Goal: Transaction & Acquisition: Purchase product/service

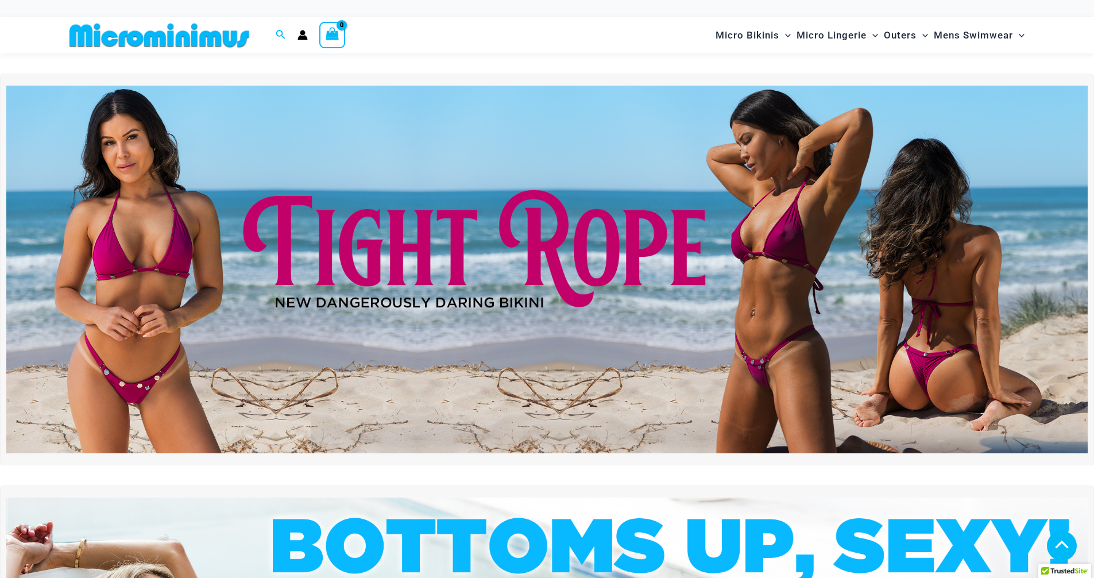
scroll to position [334, 0]
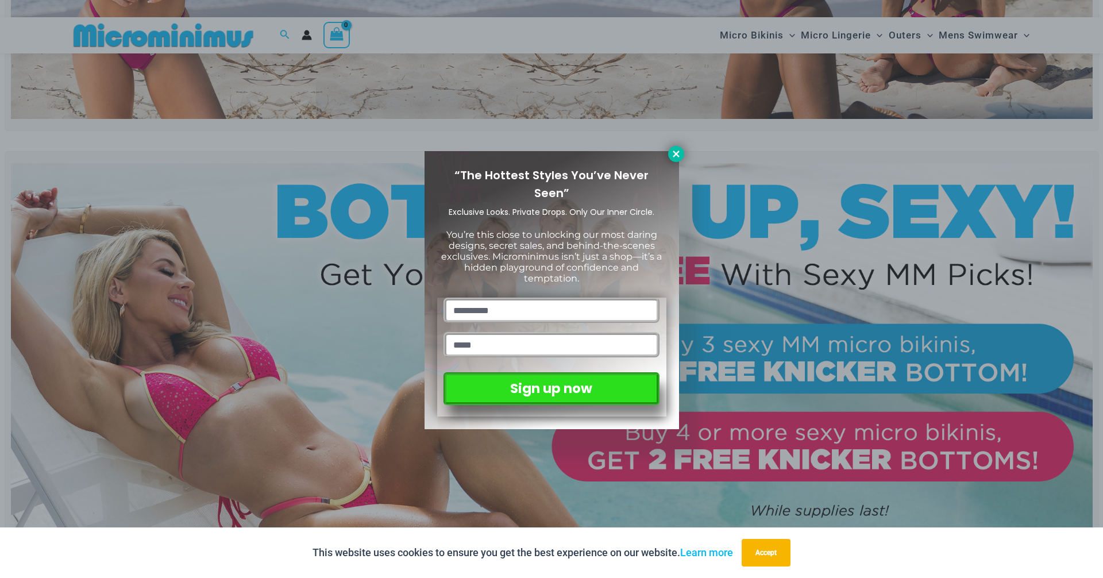
click at [674, 153] on icon at bounding box center [676, 154] width 10 height 10
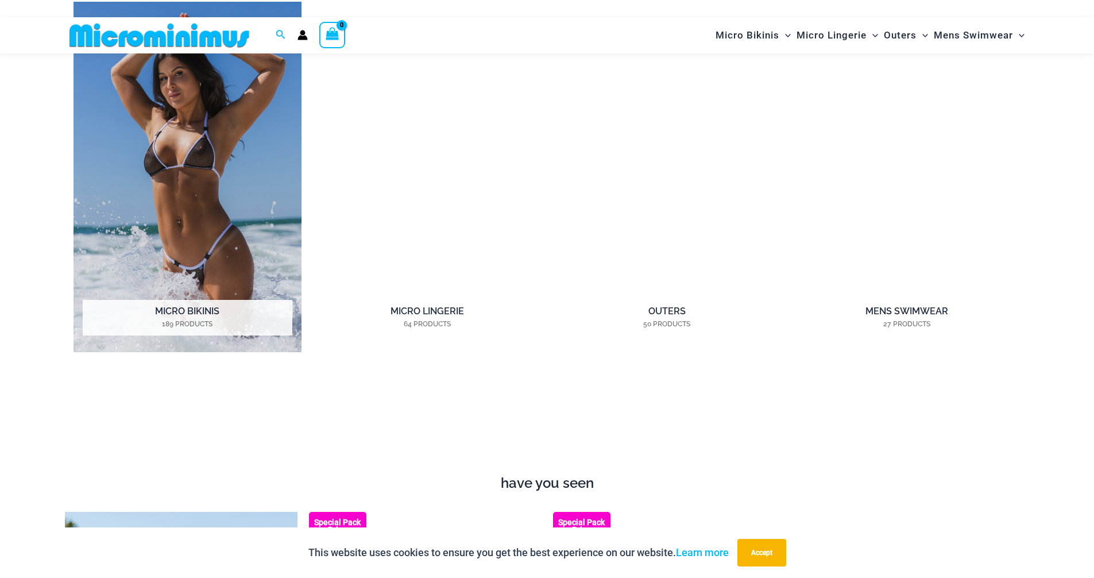
scroll to position [1081, 0]
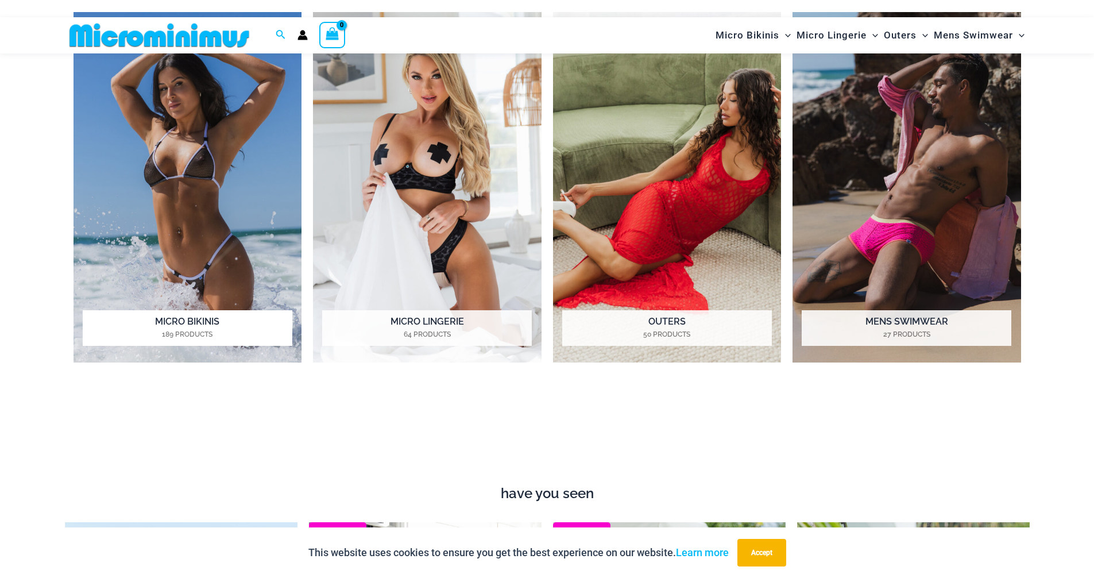
click at [238, 234] on img "Visit product category Micro Bikinis" at bounding box center [188, 187] width 229 height 351
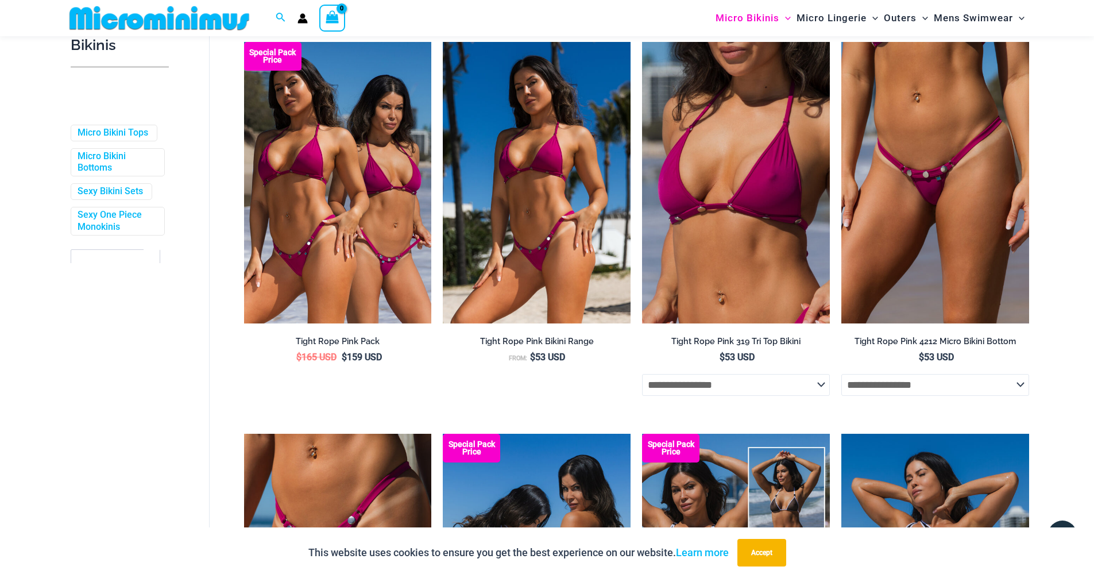
scroll to position [449, 0]
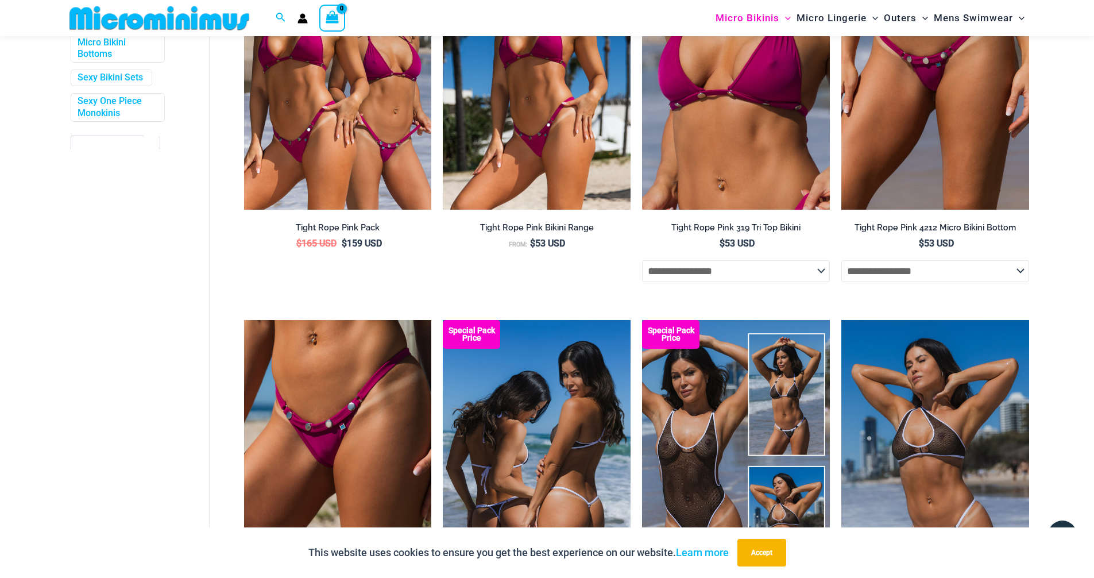
click at [544, 425] on img at bounding box center [537, 460] width 188 height 281
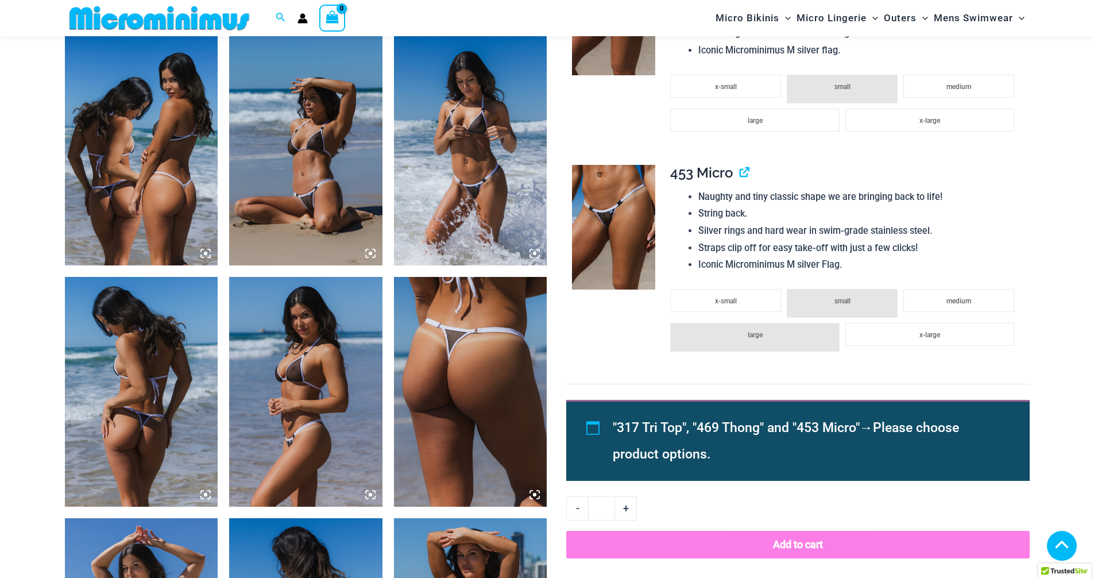
scroll to position [1138, 0]
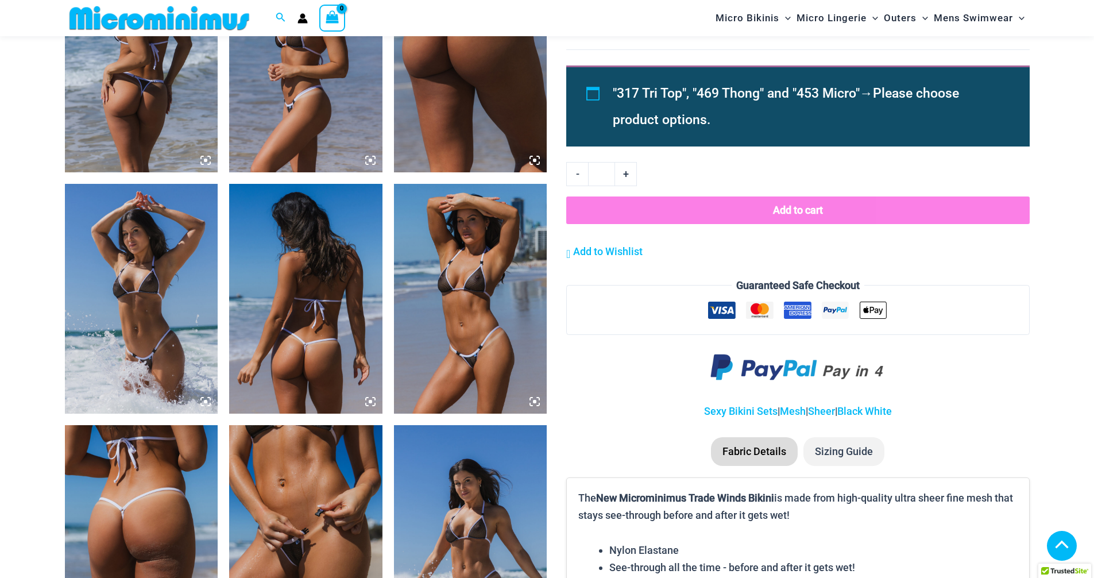
click at [368, 396] on icon at bounding box center [370, 401] width 10 height 10
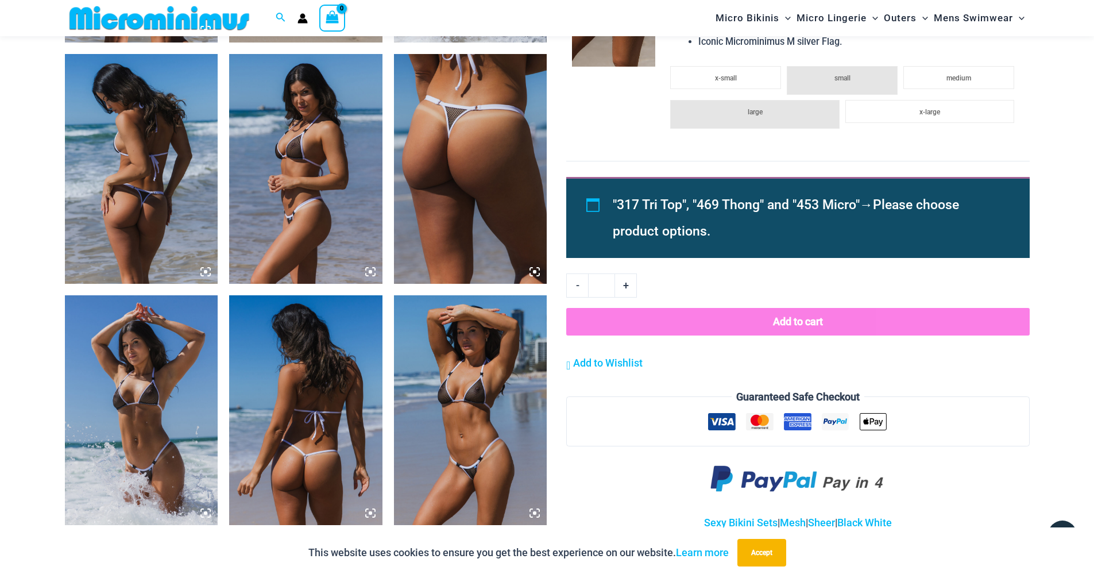
scroll to position [1023, 0]
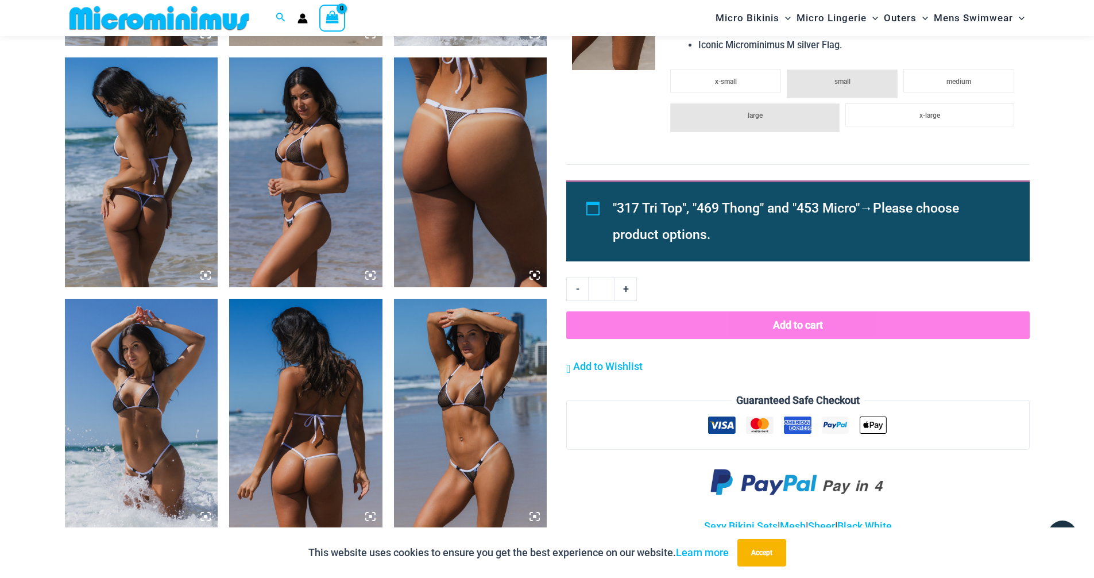
click at [370, 516] on icon at bounding box center [370, 516] width 3 height 3
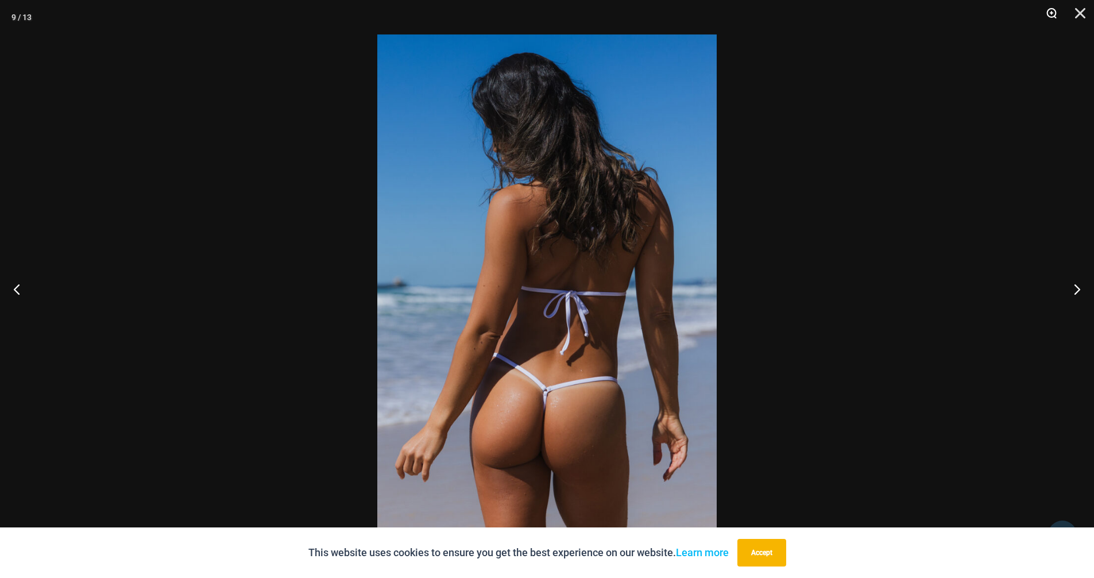
click at [1053, 13] on button "Zoom" at bounding box center [1047, 17] width 29 height 34
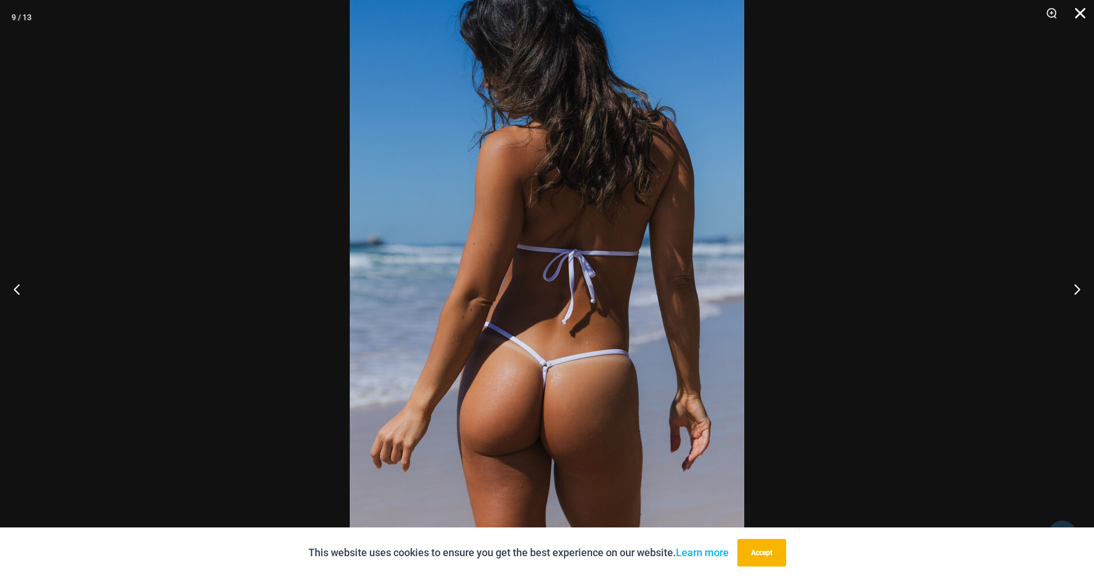
click at [1082, 12] on button "Close" at bounding box center [1076, 17] width 29 height 34
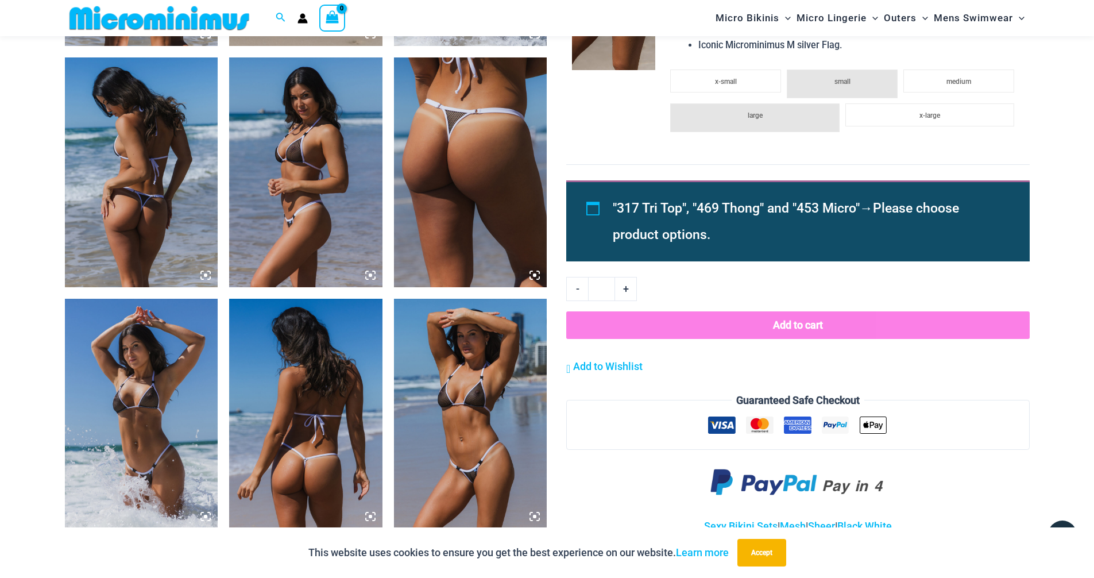
click at [206, 272] on icon at bounding box center [205, 275] width 10 height 10
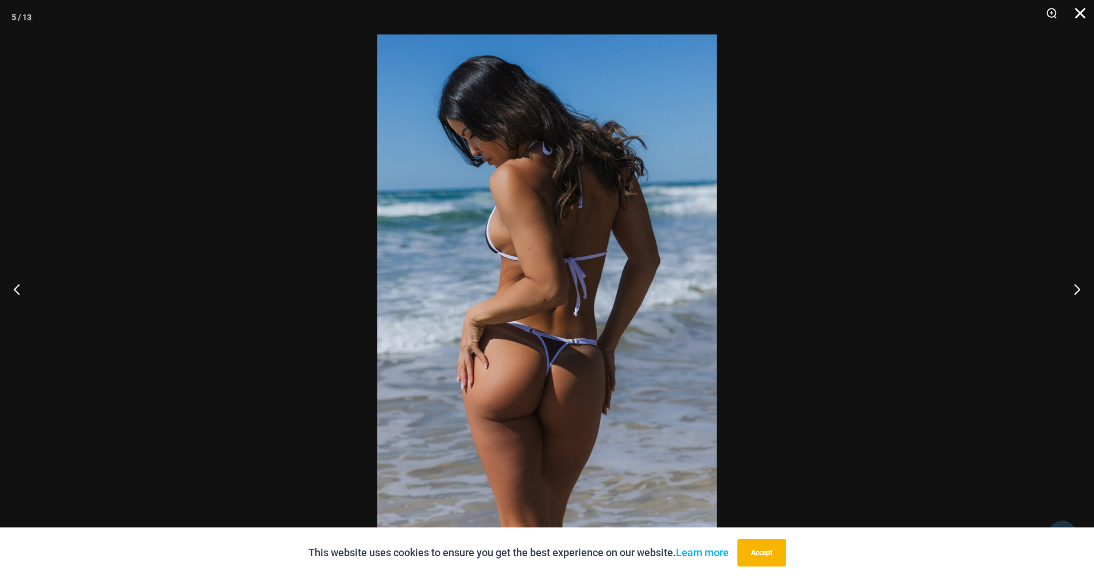
click at [1079, 14] on button "Close" at bounding box center [1076, 17] width 29 height 34
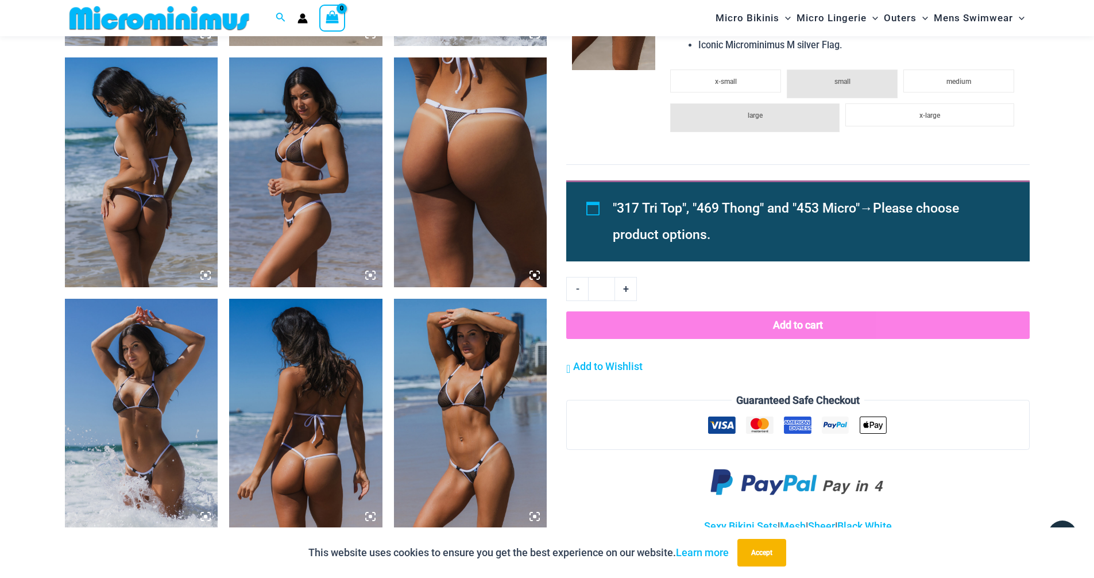
scroll to position [1310, 0]
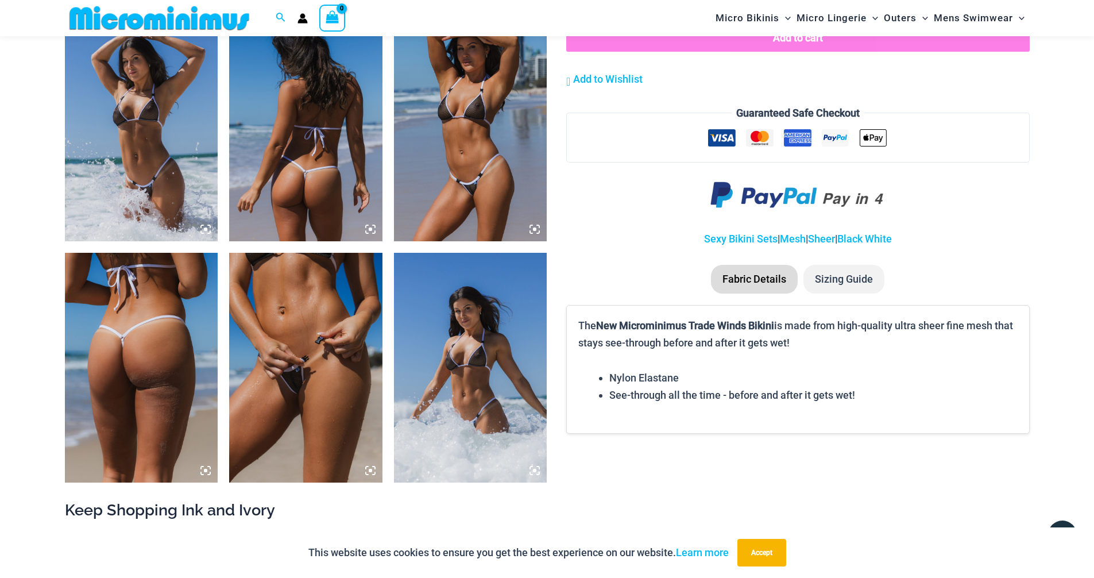
click at [204, 470] on icon at bounding box center [205, 470] width 3 height 3
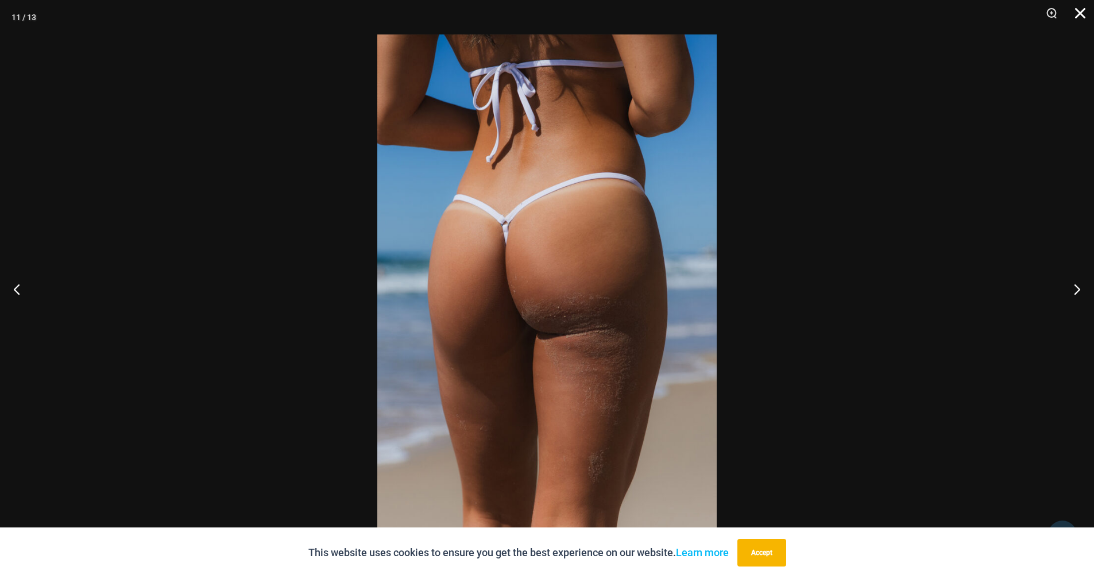
click at [1080, 11] on button "Close" at bounding box center [1076, 17] width 29 height 34
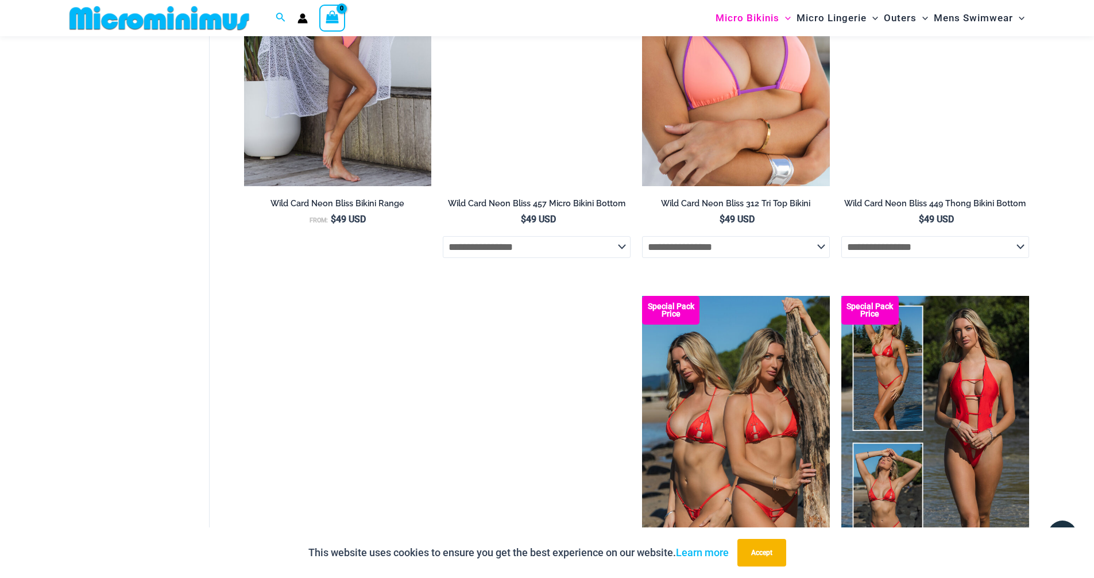
scroll to position [3079, 0]
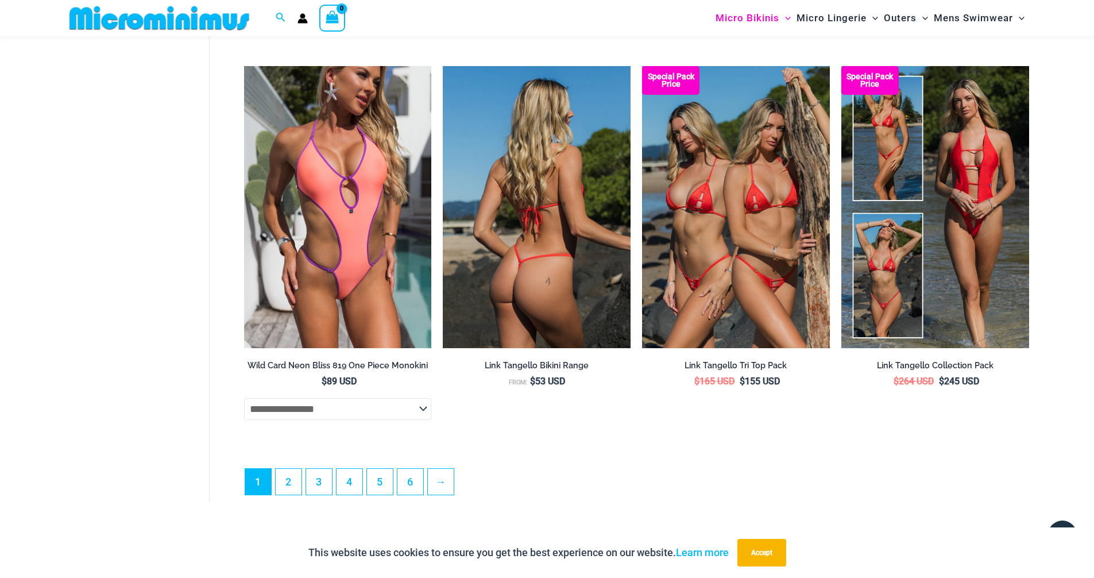
click at [554, 291] on img at bounding box center [537, 206] width 188 height 281
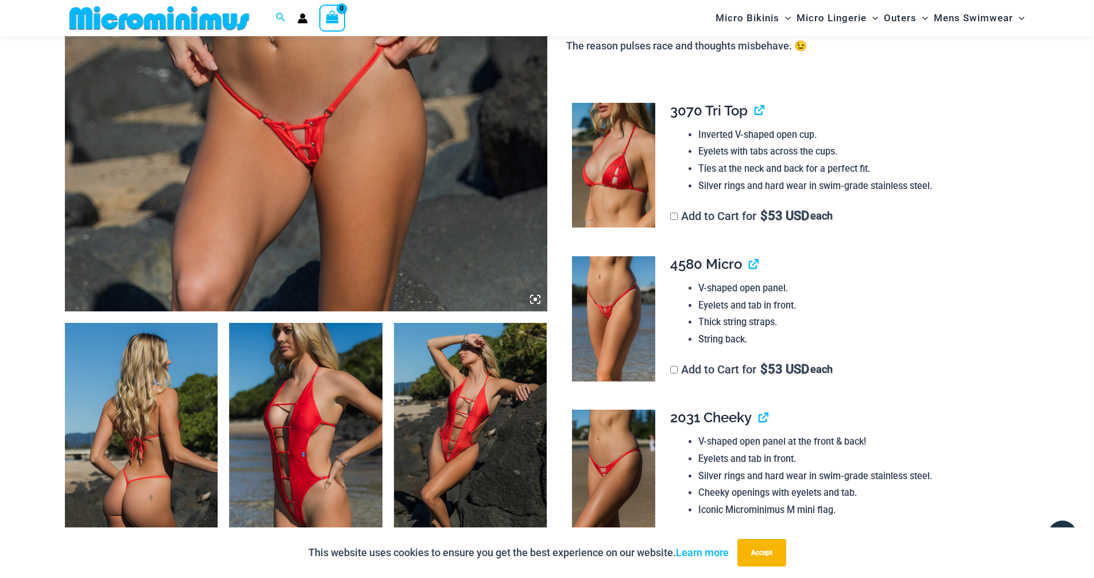
scroll to position [746, 0]
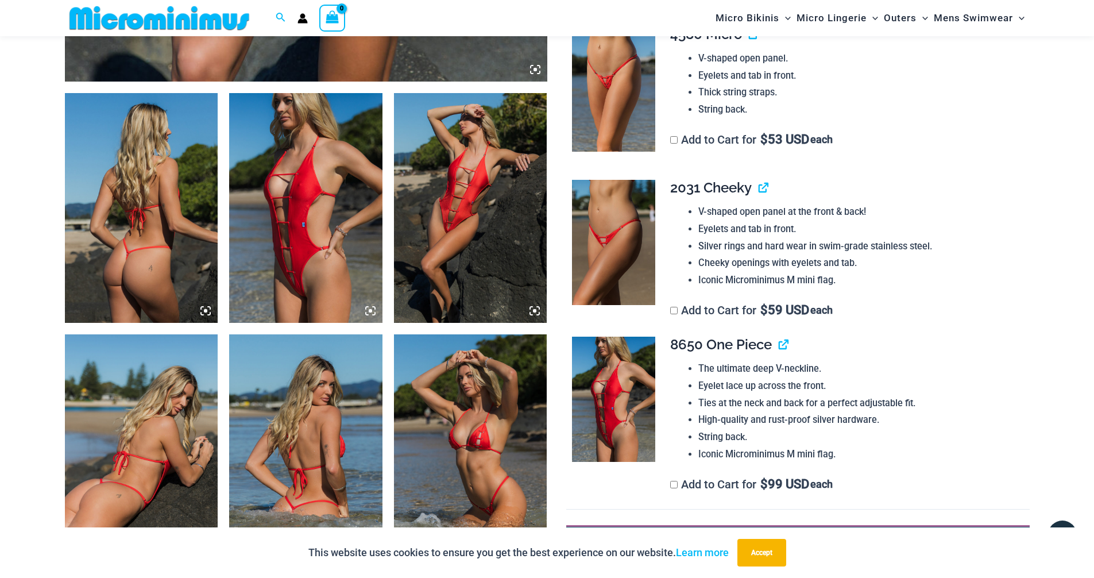
click at [204, 309] on icon at bounding box center [205, 310] width 10 height 10
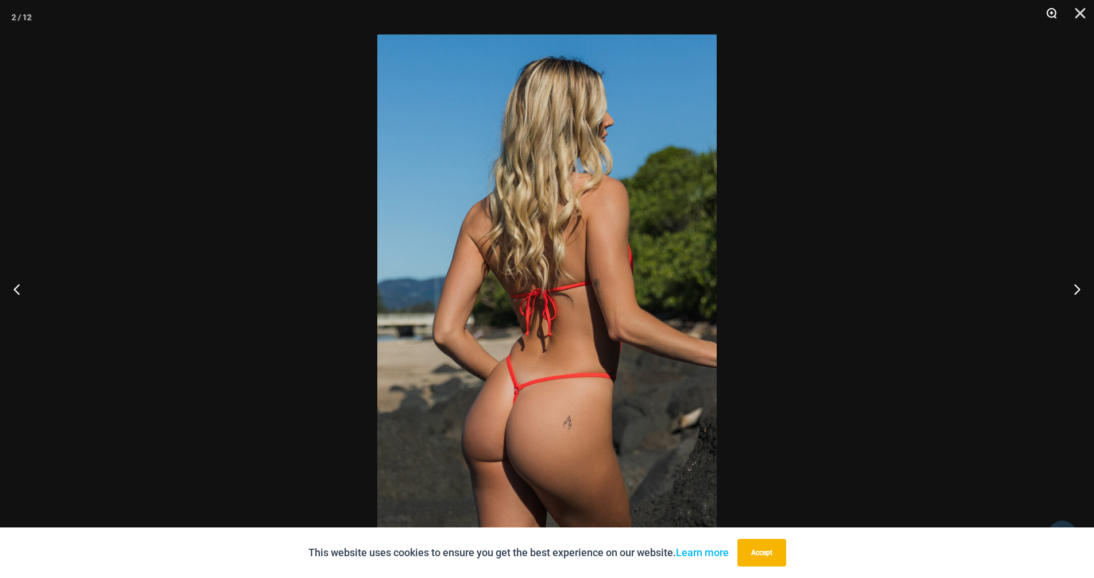
click at [1051, 14] on button "Zoom" at bounding box center [1047, 17] width 29 height 34
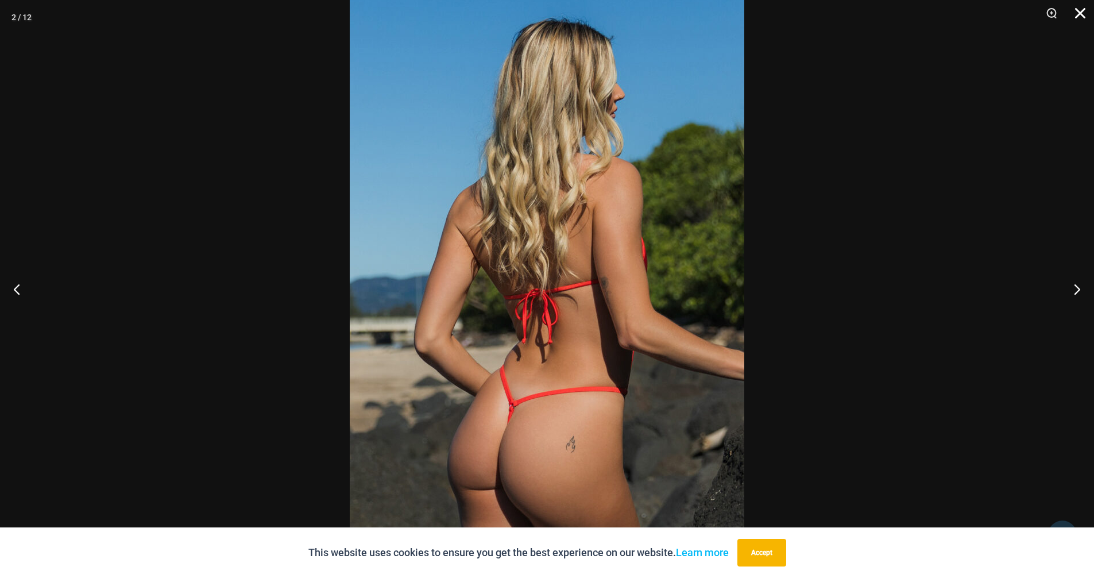
click at [1078, 15] on button "Close" at bounding box center [1076, 17] width 29 height 34
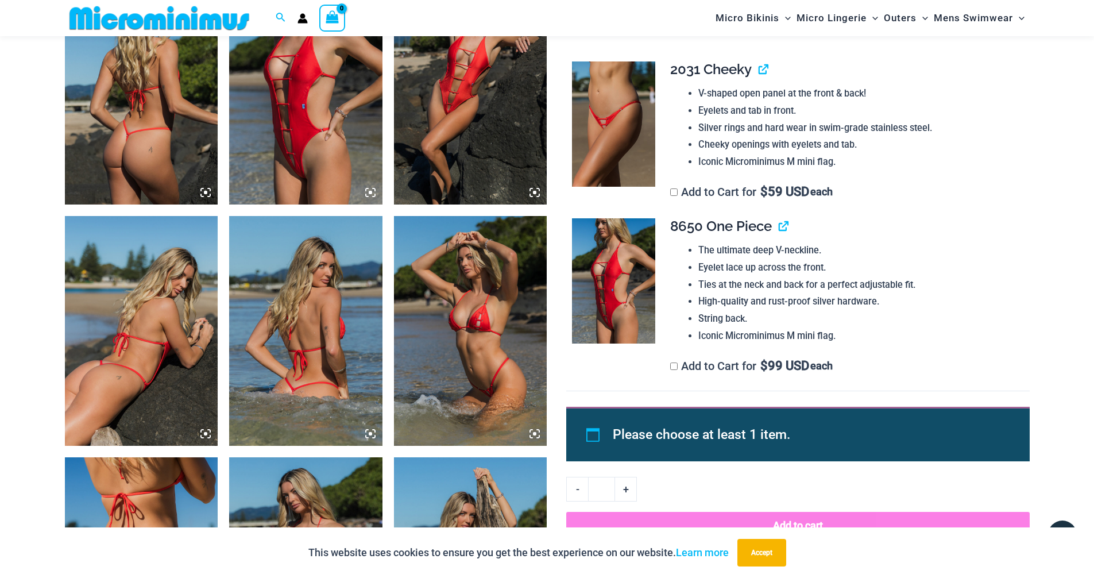
scroll to position [1034, 0]
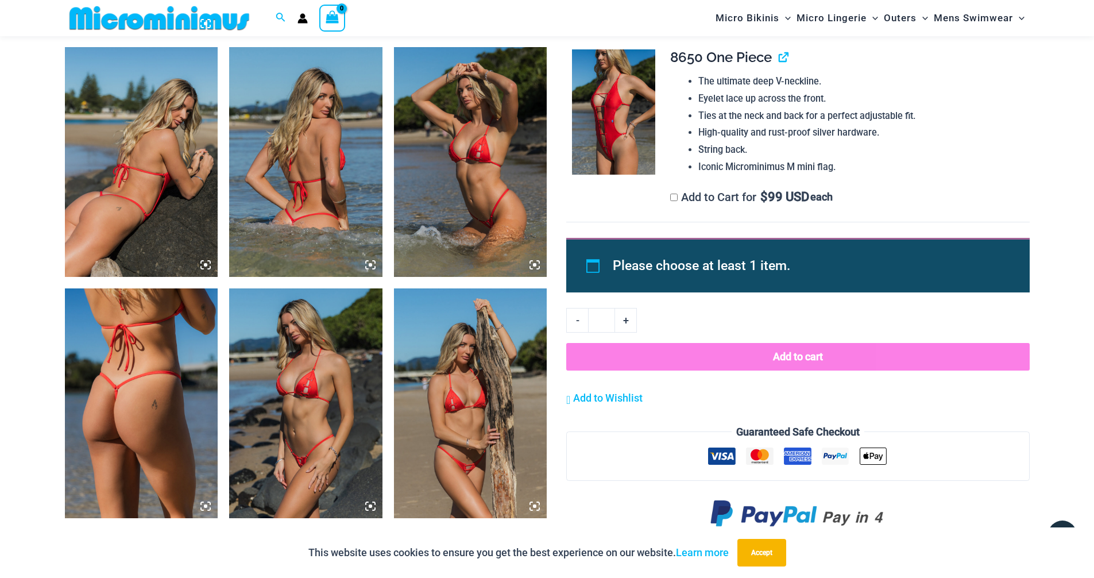
click at [368, 265] on icon at bounding box center [370, 265] width 10 height 10
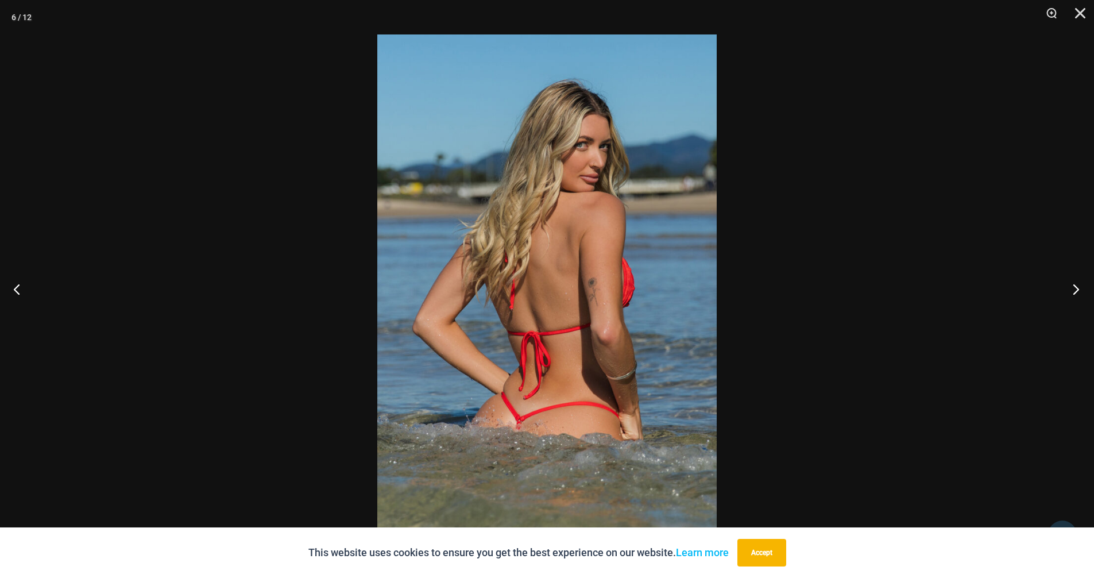
click at [1075, 290] on button "Next" at bounding box center [1072, 288] width 43 height 57
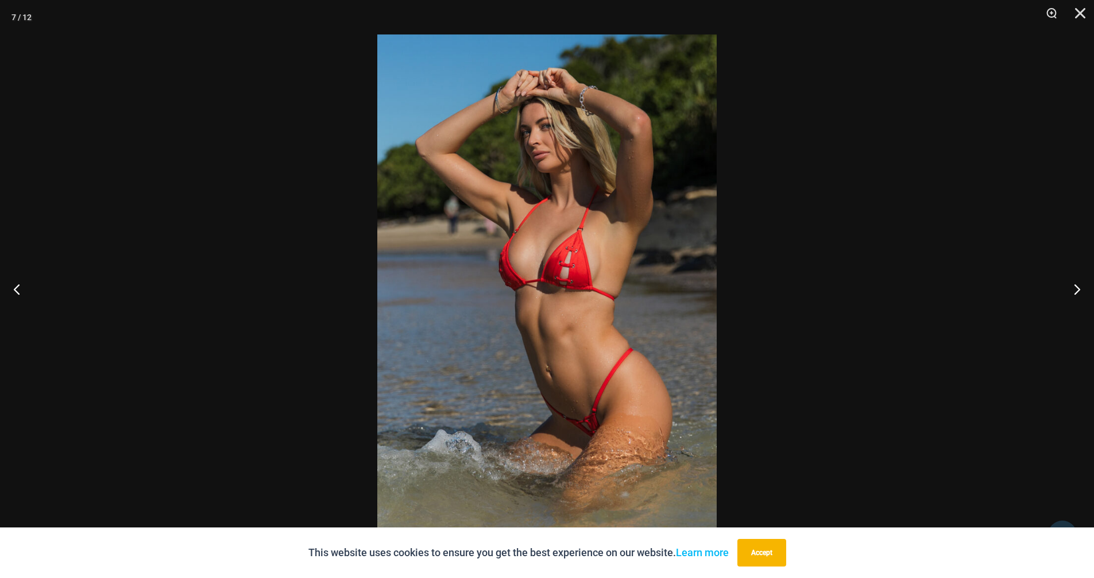
click at [610, 328] on img at bounding box center [546, 288] width 339 height 509
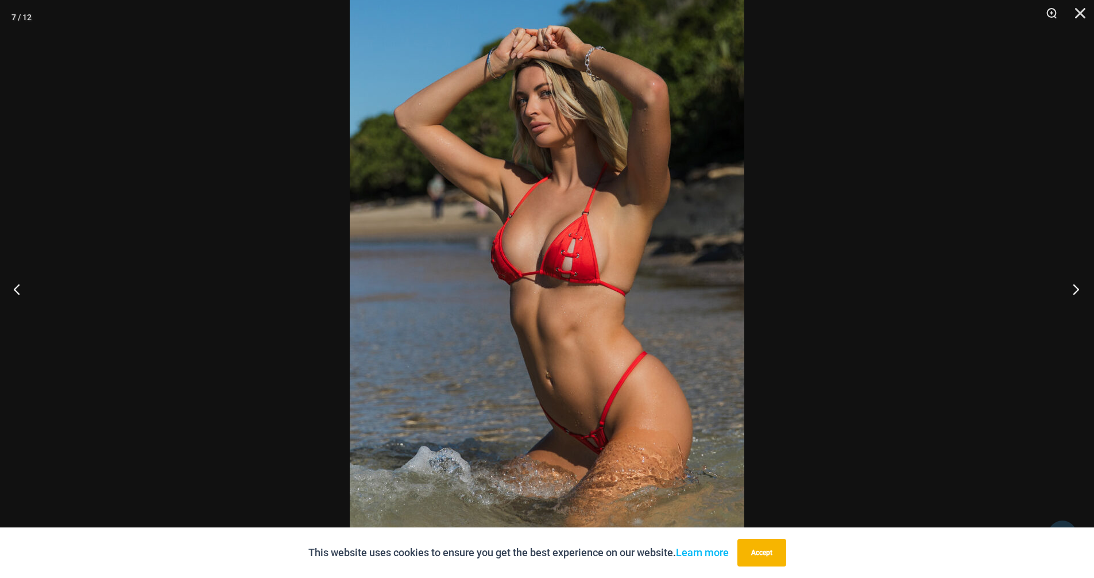
click at [1072, 291] on button "Next" at bounding box center [1072, 288] width 43 height 57
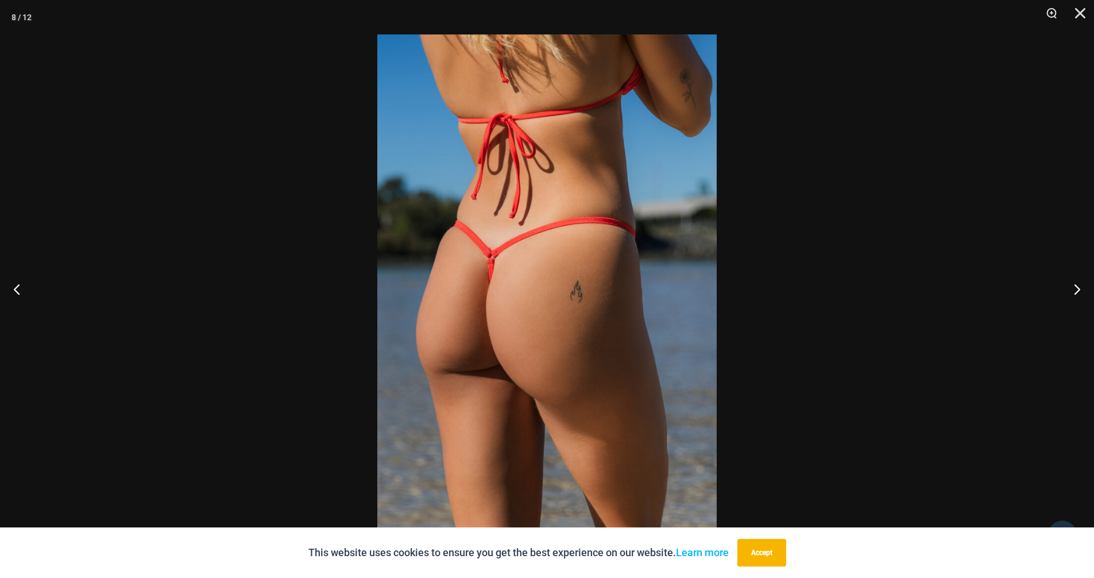
click at [606, 226] on img at bounding box center [546, 288] width 339 height 509
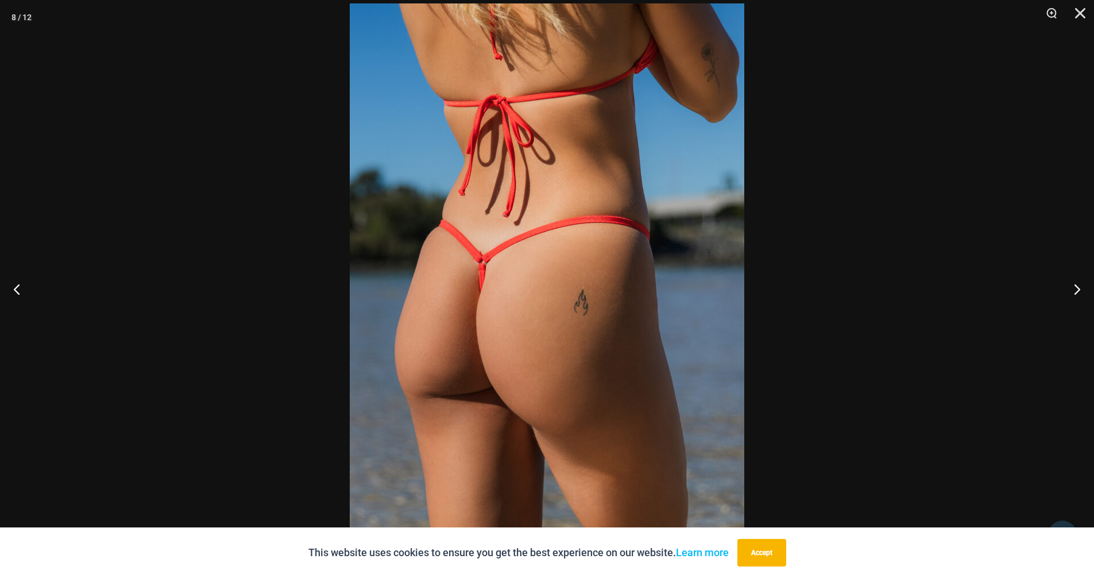
click at [597, 281] on img at bounding box center [547, 298] width 394 height 591
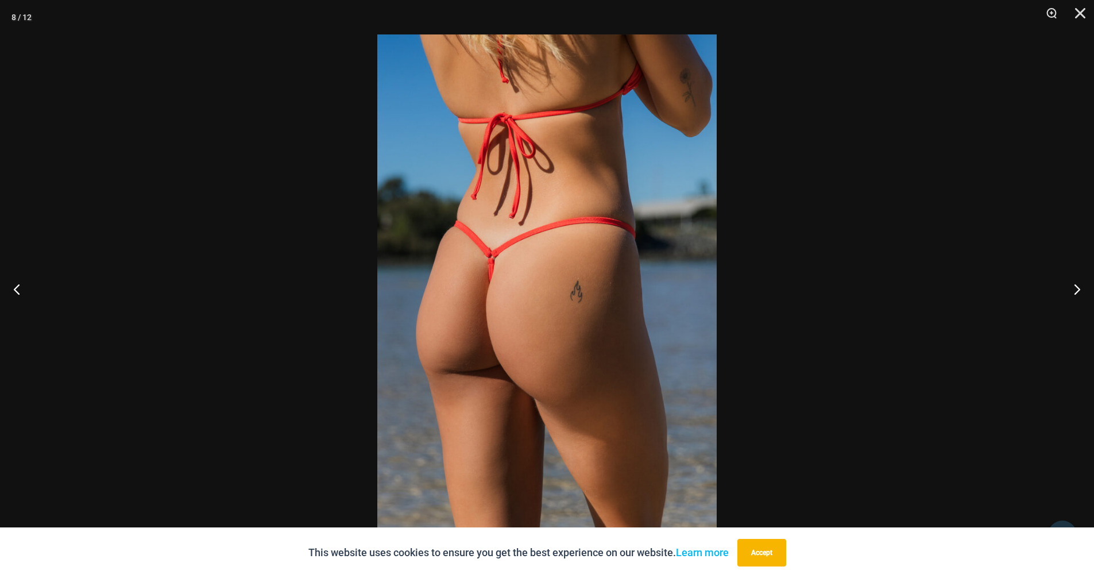
click at [597, 281] on img at bounding box center [546, 288] width 339 height 509
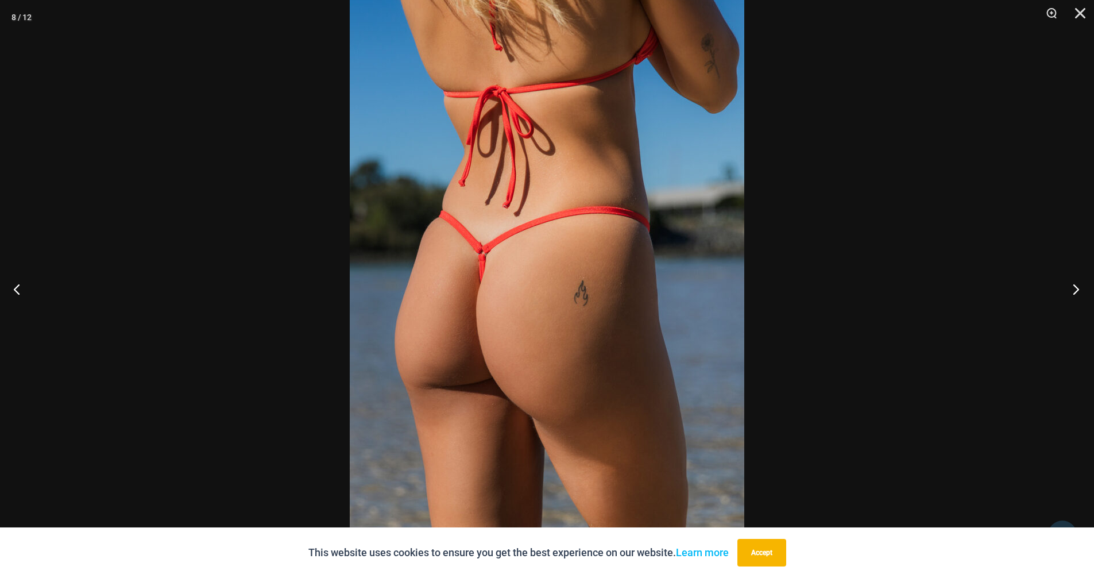
click at [1074, 290] on button "Next" at bounding box center [1072, 288] width 43 height 57
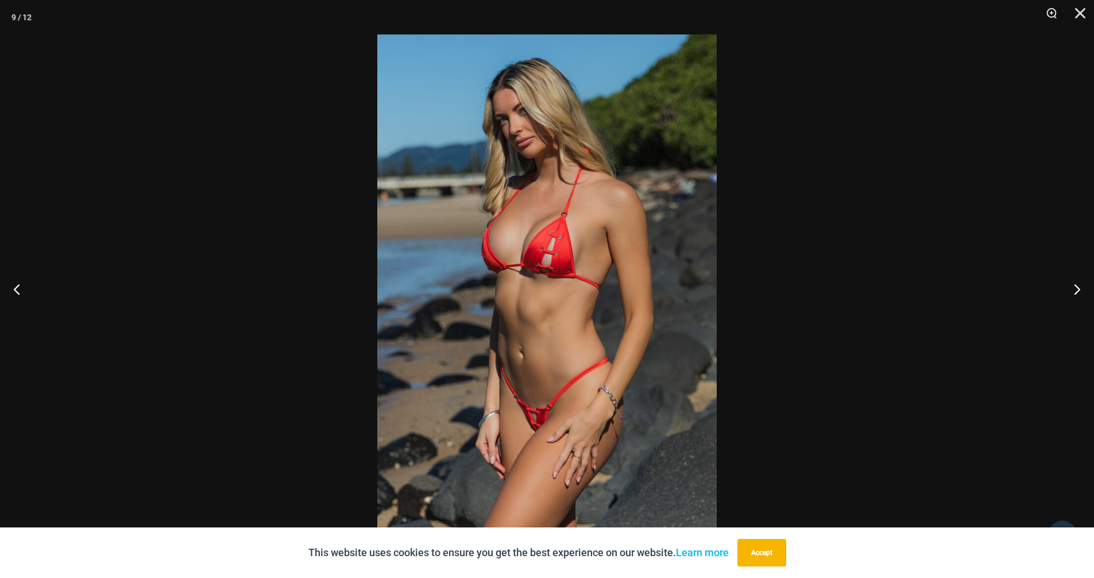
click at [598, 307] on img at bounding box center [546, 288] width 339 height 509
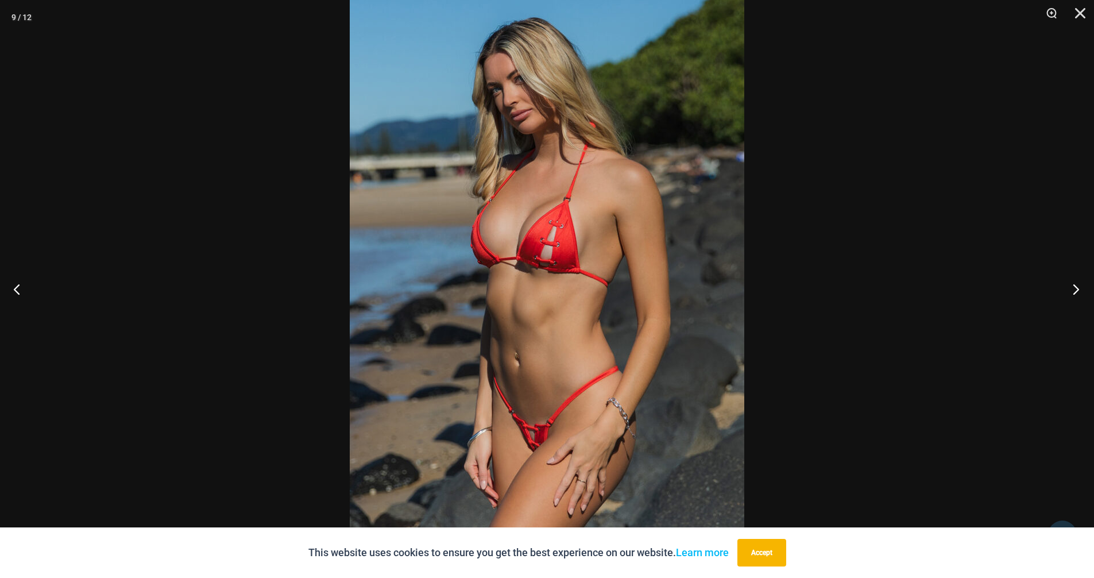
click at [1076, 289] on button "Next" at bounding box center [1072, 288] width 43 height 57
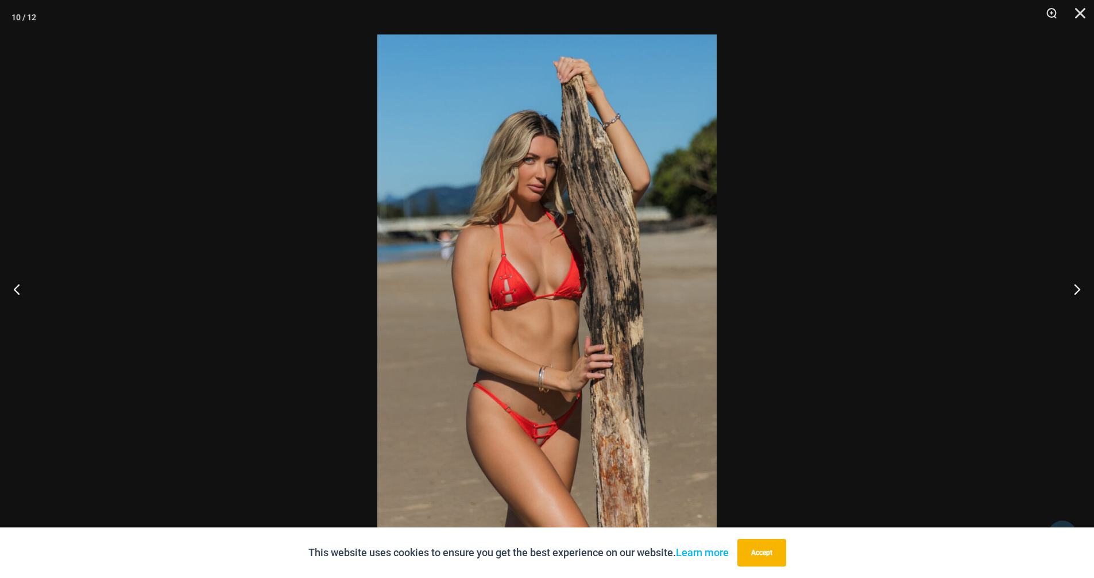
click at [633, 308] on img at bounding box center [546, 288] width 339 height 509
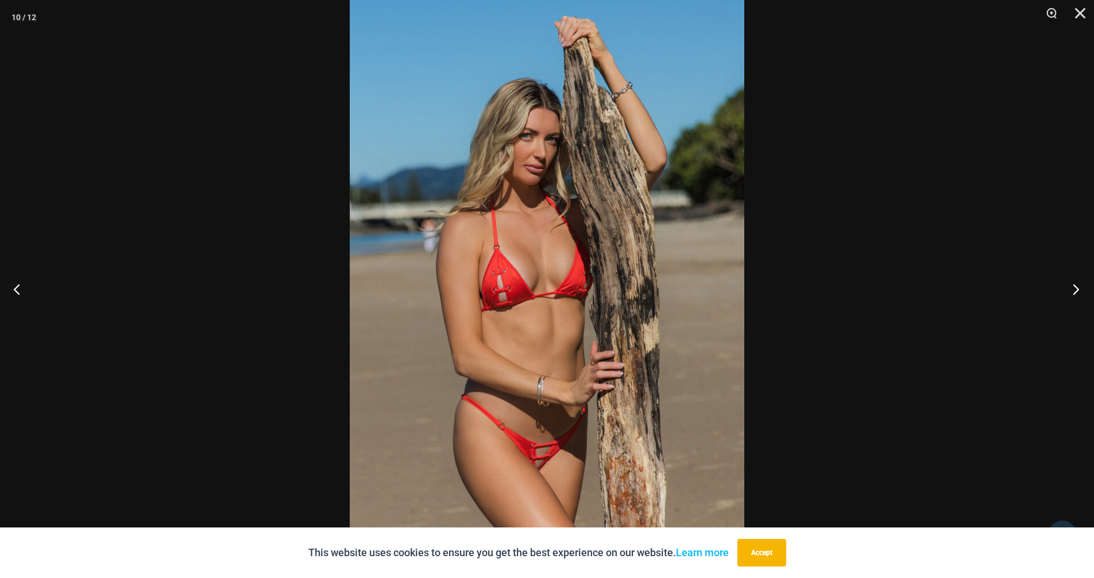
click at [1080, 289] on button "Next" at bounding box center [1072, 288] width 43 height 57
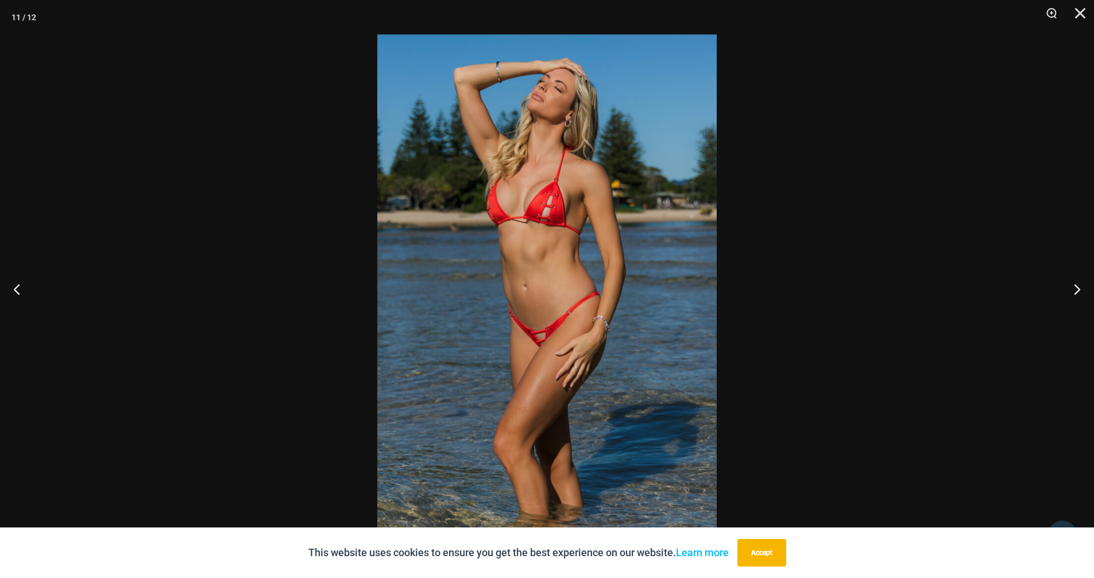
click at [569, 301] on img at bounding box center [546, 288] width 339 height 509
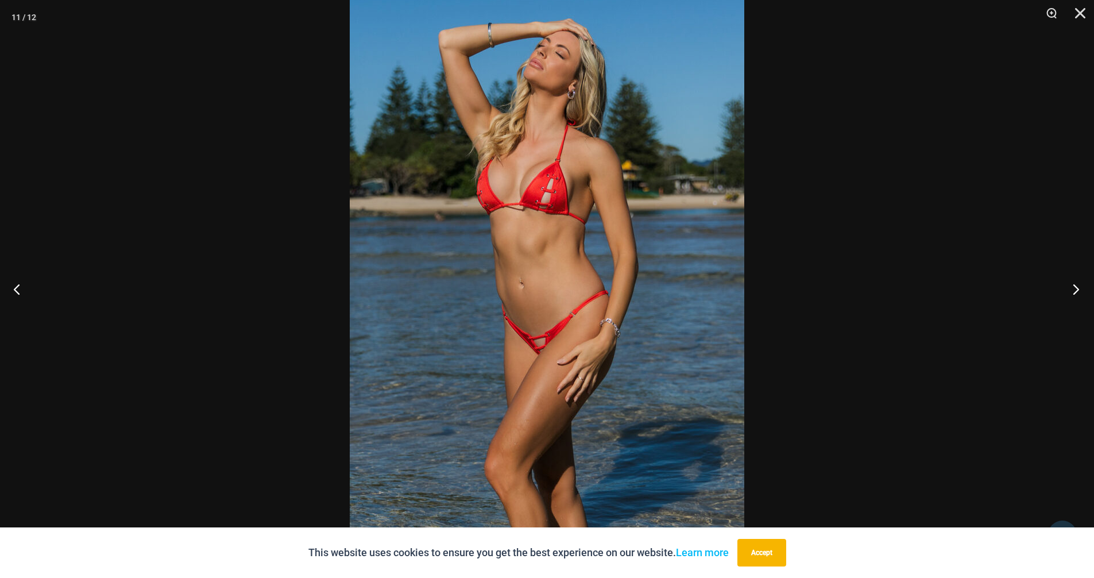
click at [1079, 288] on button "Next" at bounding box center [1072, 288] width 43 height 57
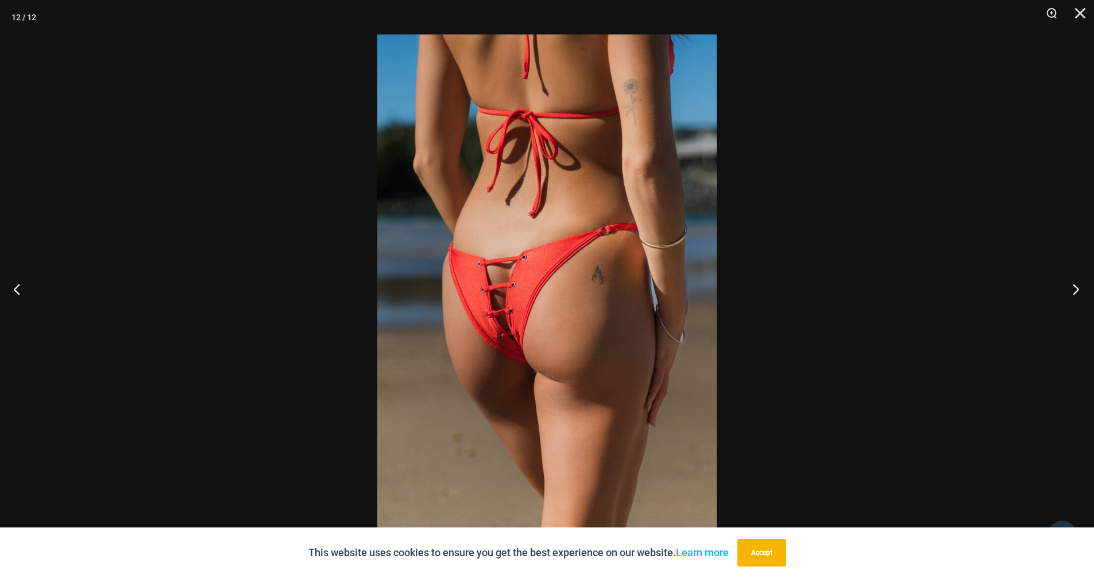
click at [1079, 288] on button "Next" at bounding box center [1072, 288] width 43 height 57
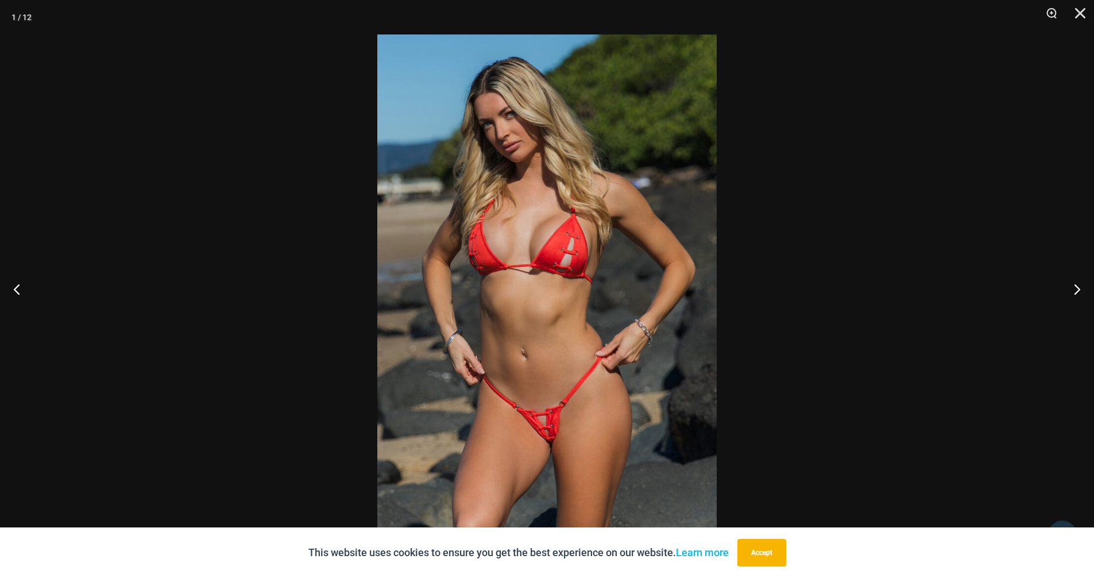
click at [591, 361] on img at bounding box center [546, 288] width 339 height 509
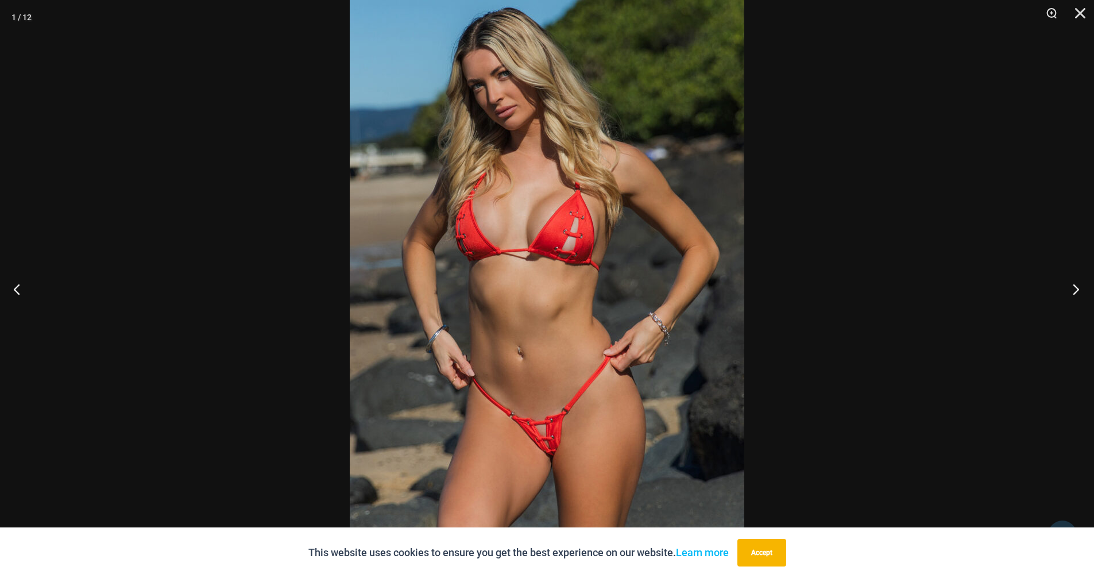
click at [1067, 286] on button "Next" at bounding box center [1072, 288] width 43 height 57
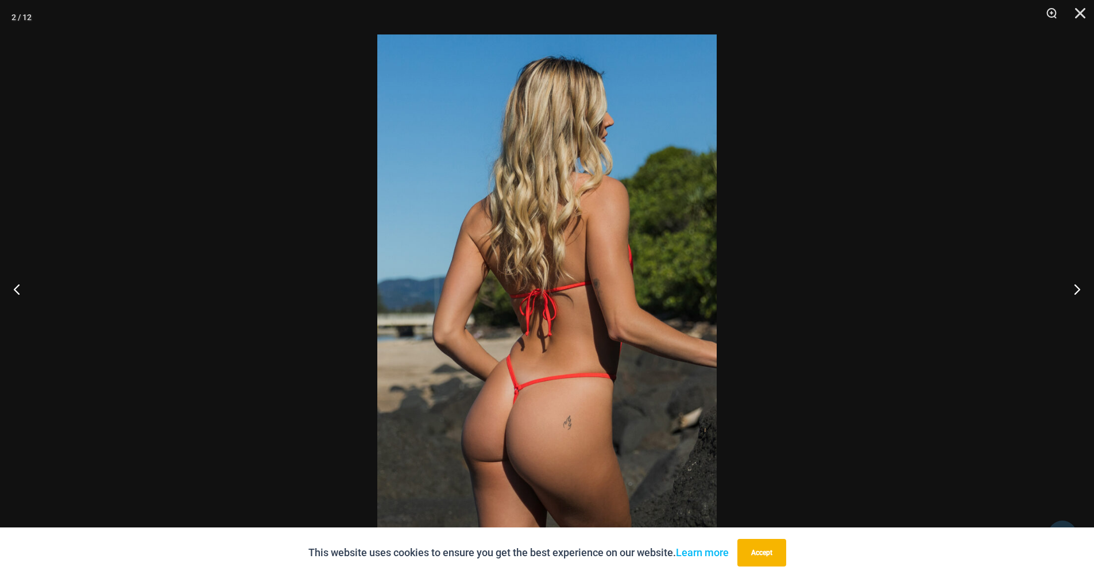
click at [584, 330] on img at bounding box center [546, 288] width 339 height 509
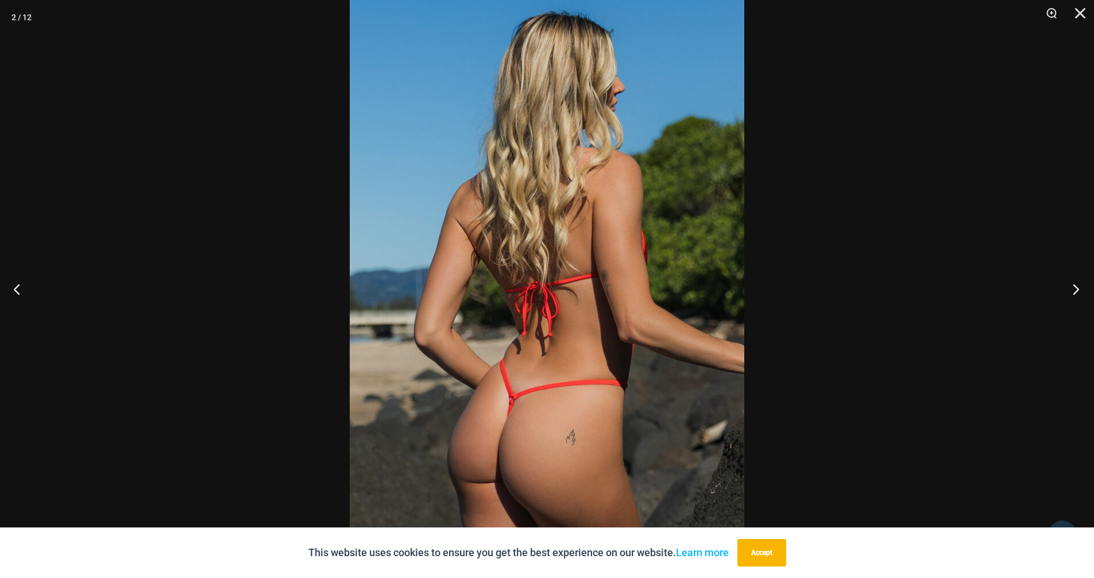
click at [1073, 288] on button "Next" at bounding box center [1072, 288] width 43 height 57
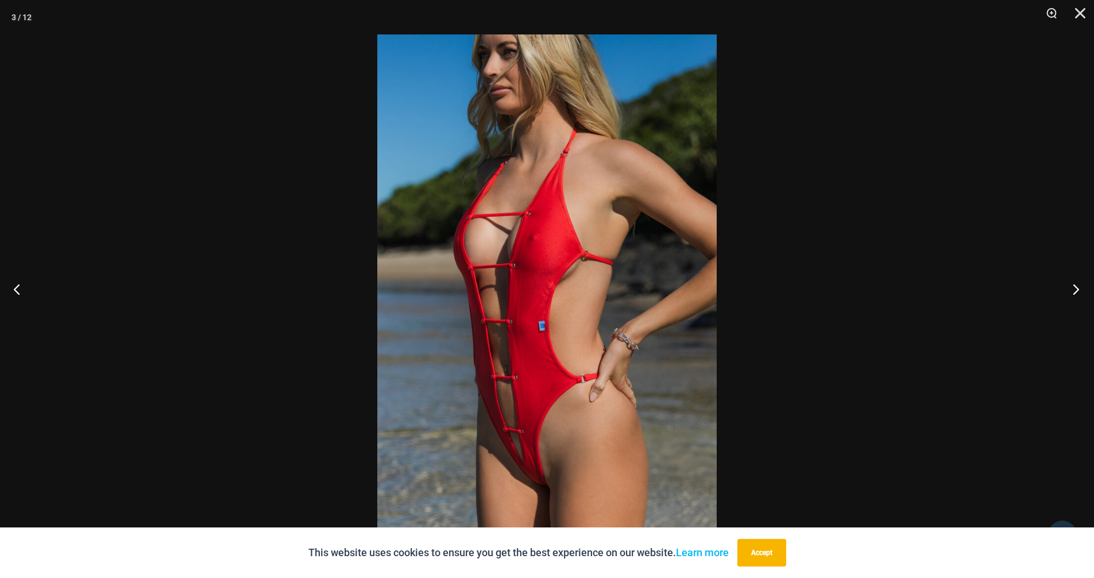
click at [1073, 288] on button "Next" at bounding box center [1072, 288] width 43 height 57
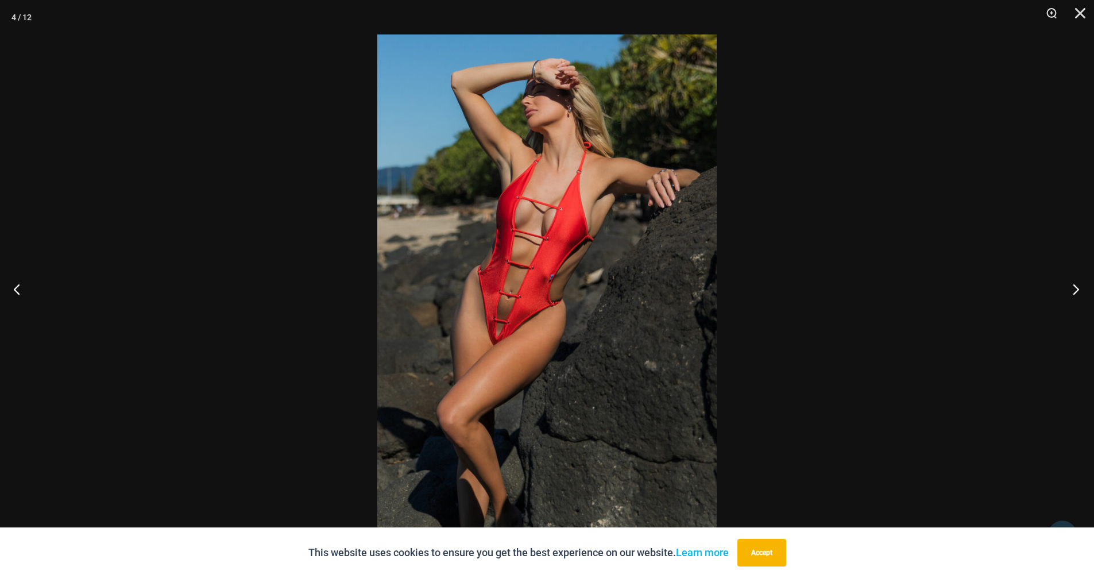
click at [1073, 288] on button "Next" at bounding box center [1072, 288] width 43 height 57
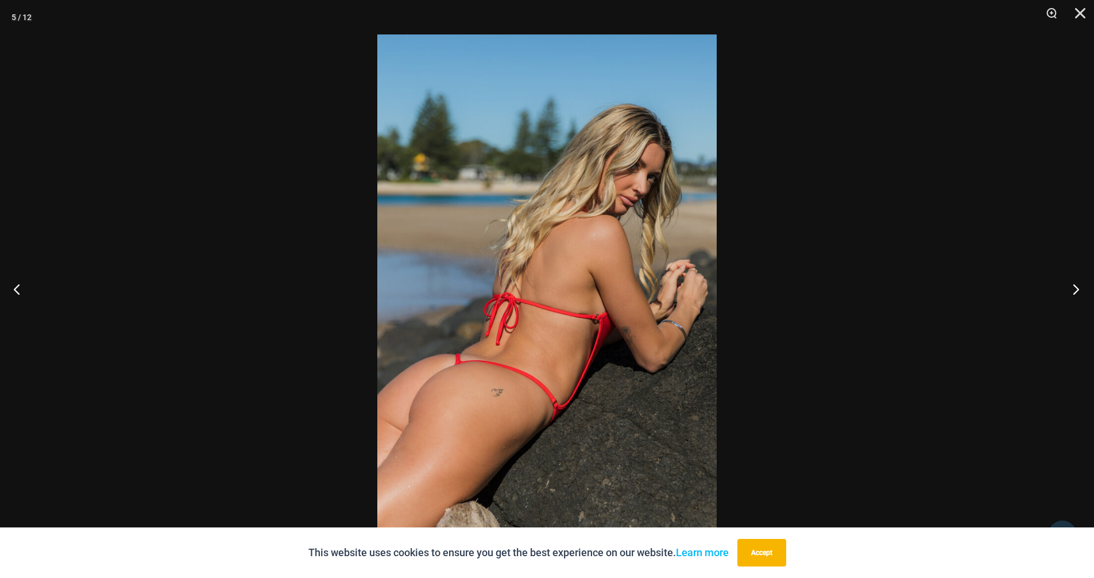
click at [1073, 288] on button "Next" at bounding box center [1072, 288] width 43 height 57
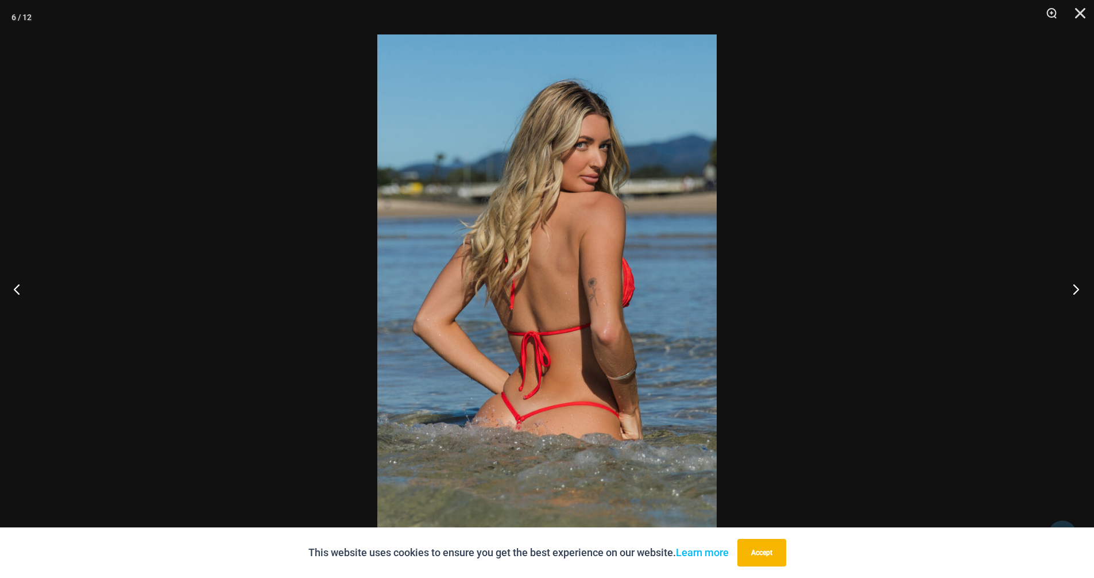
click at [1073, 288] on button "Next" at bounding box center [1072, 288] width 43 height 57
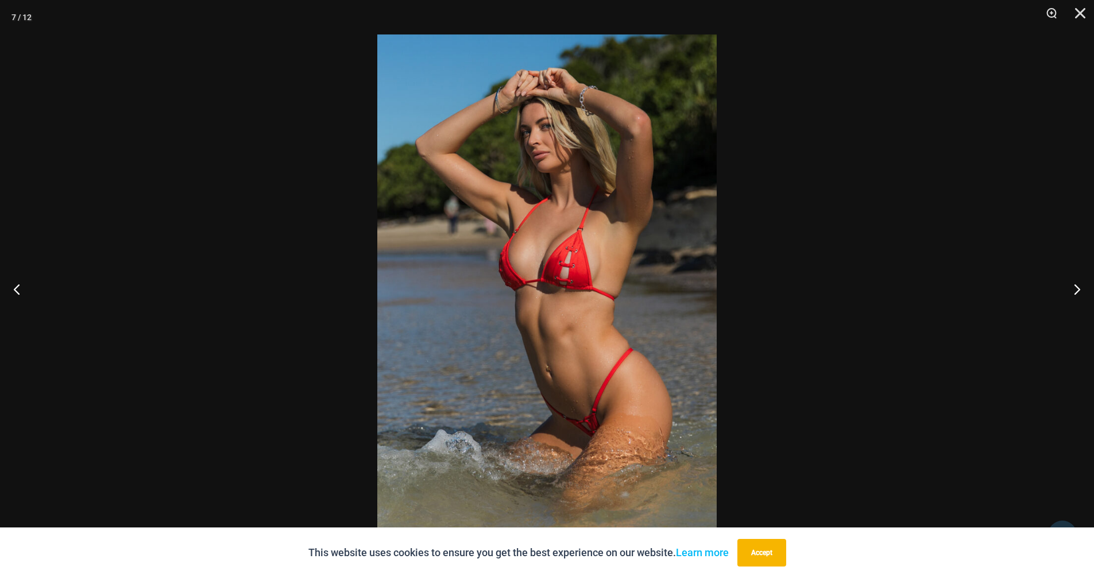
click at [619, 335] on img at bounding box center [546, 288] width 339 height 509
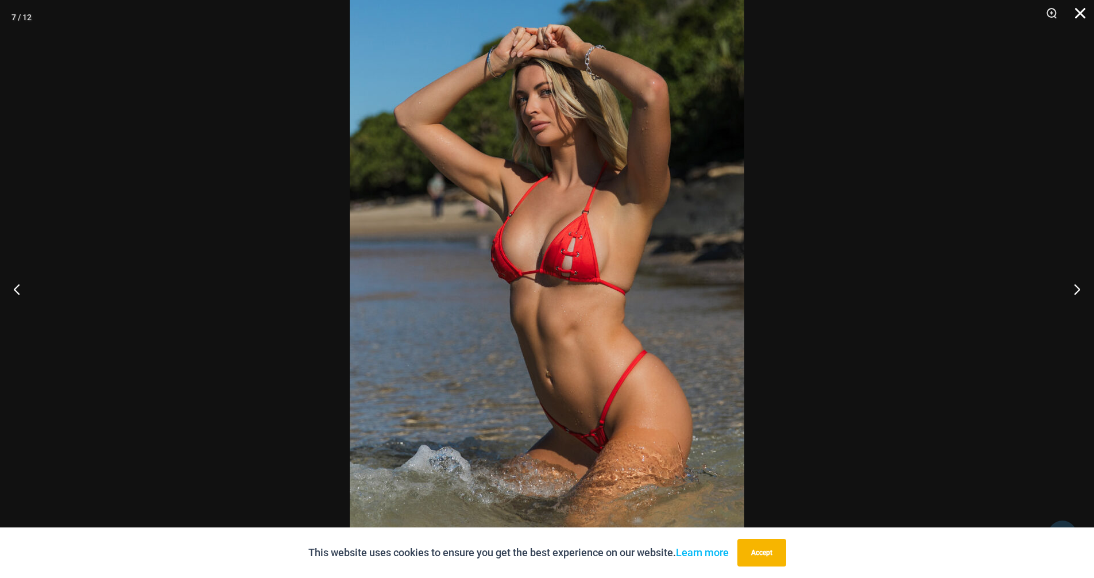
click at [1089, 11] on button "Close" at bounding box center [1076, 17] width 29 height 34
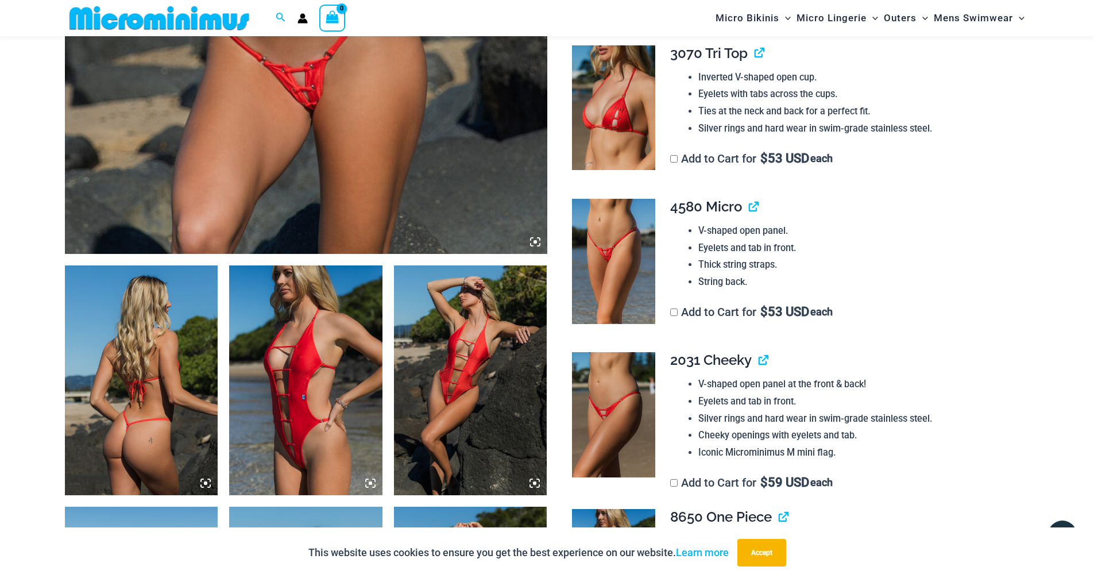
scroll to position [459, 0]
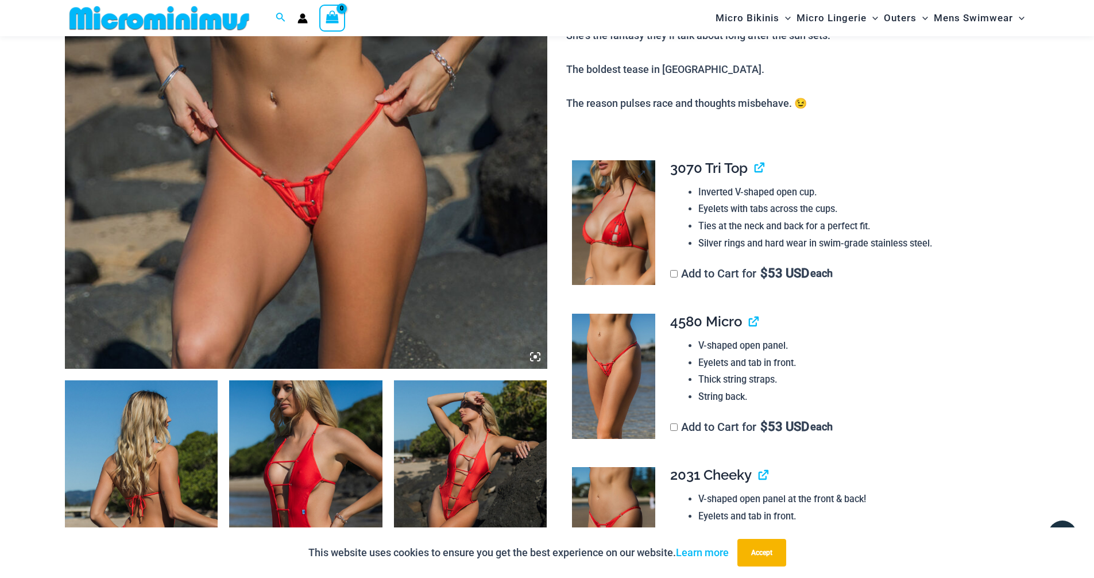
click at [614, 218] on img at bounding box center [613, 222] width 83 height 125
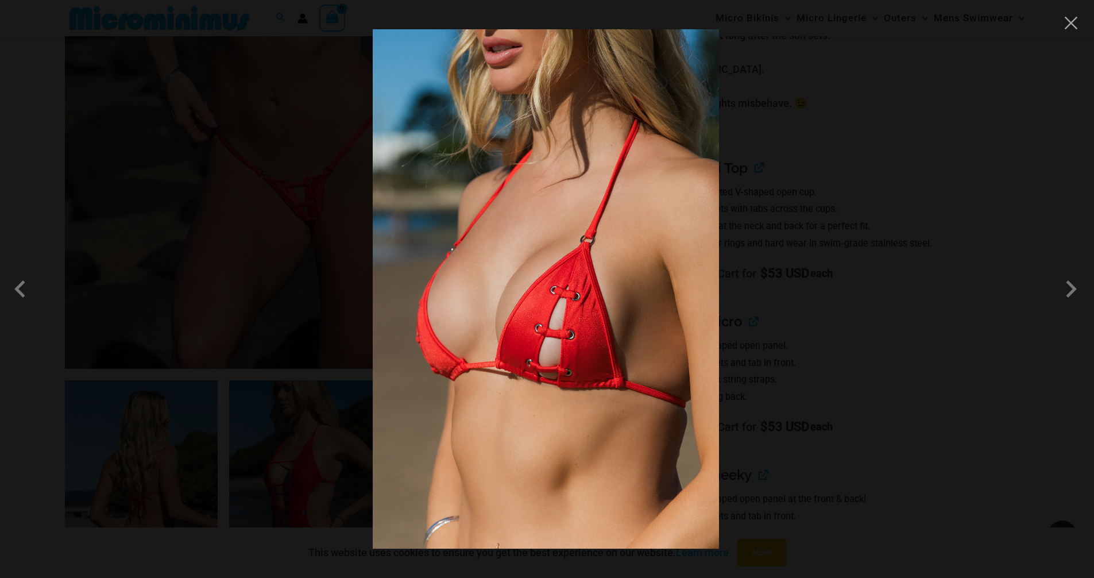
click at [639, 252] on img at bounding box center [546, 288] width 346 height 519
click at [1067, 293] on span at bounding box center [1071, 289] width 34 height 34
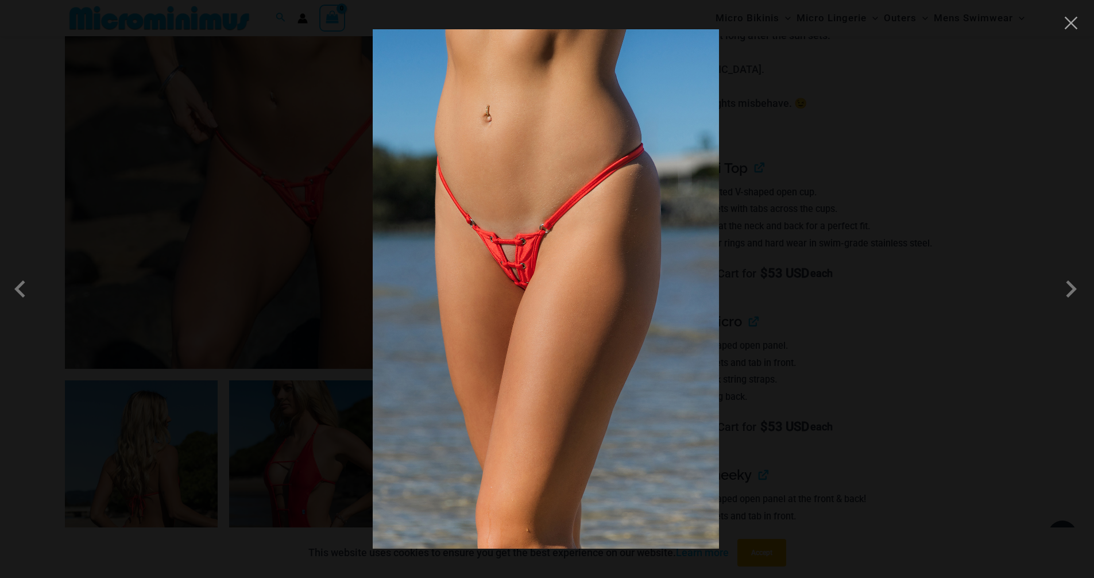
click at [611, 270] on img at bounding box center [546, 288] width 346 height 519
click at [1080, 293] on span at bounding box center [1071, 289] width 34 height 34
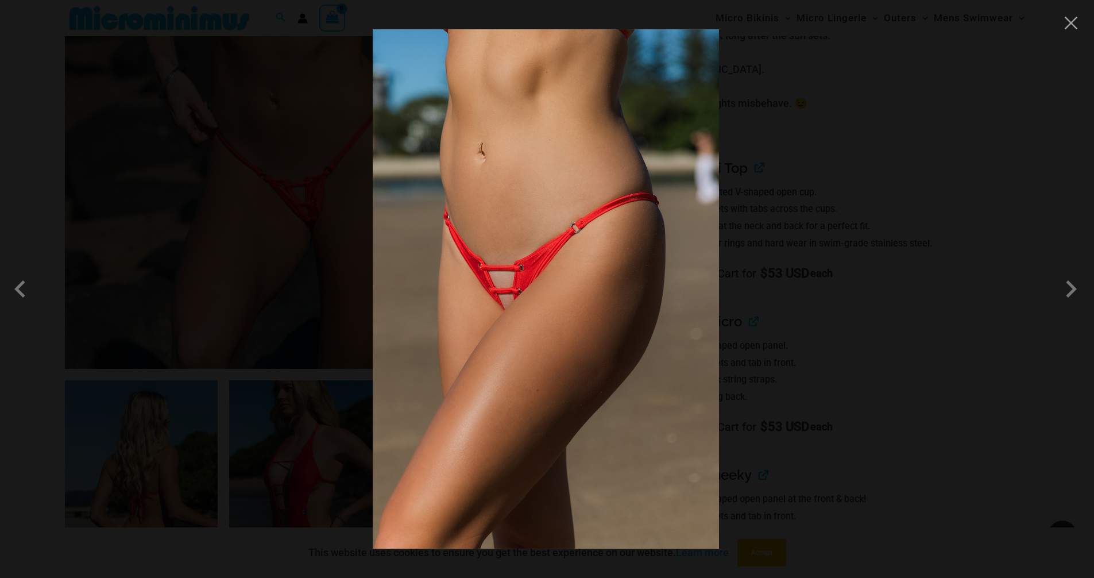
click at [581, 287] on img at bounding box center [546, 288] width 346 height 519
click at [1062, 287] on span at bounding box center [1071, 289] width 34 height 34
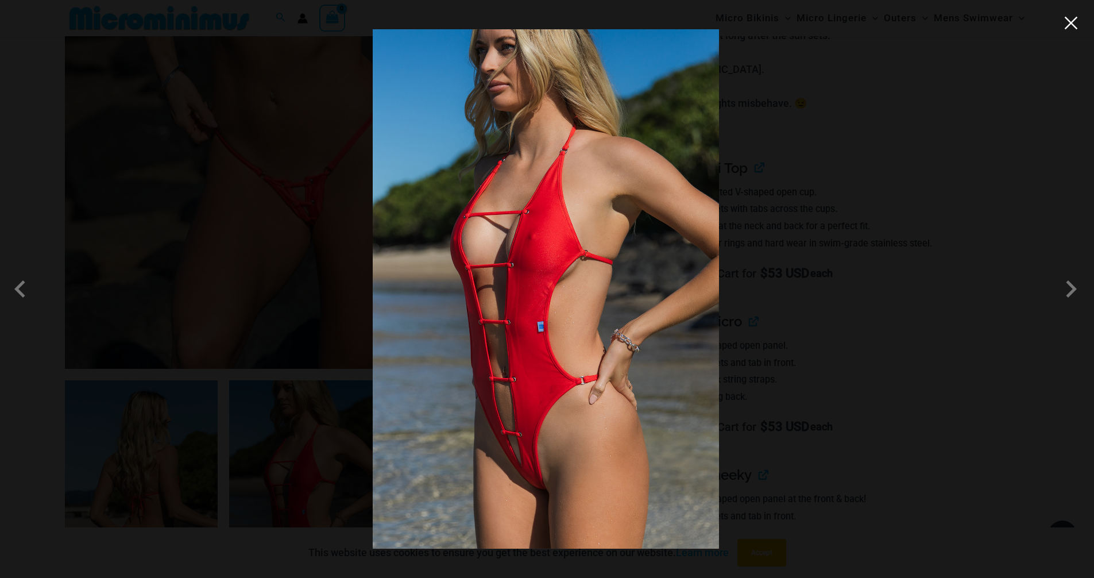
click at [1074, 25] on button "Close" at bounding box center [1070, 22] width 17 height 17
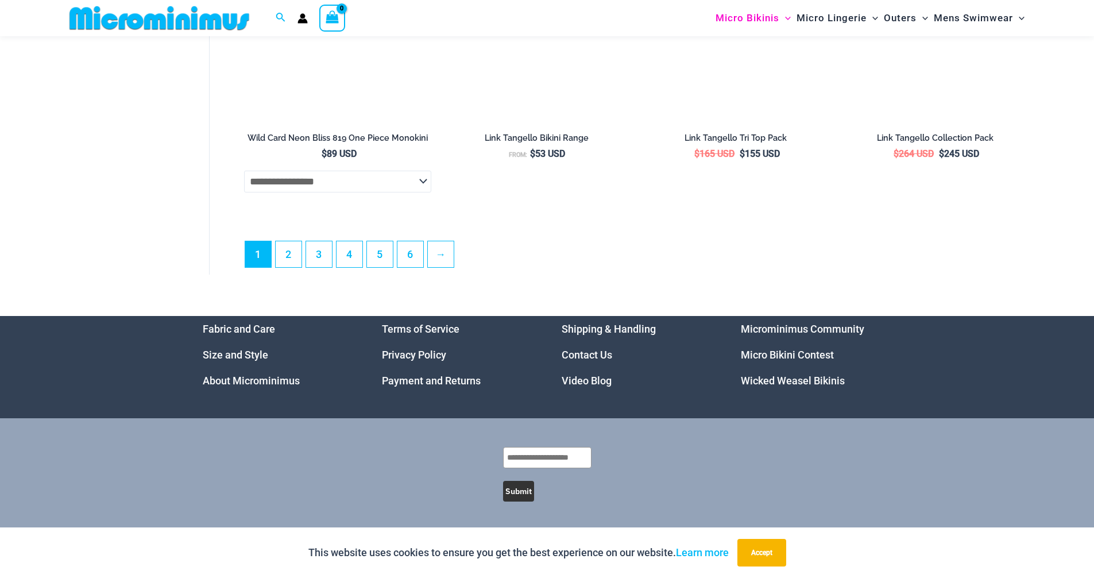
scroll to position [3036, 0]
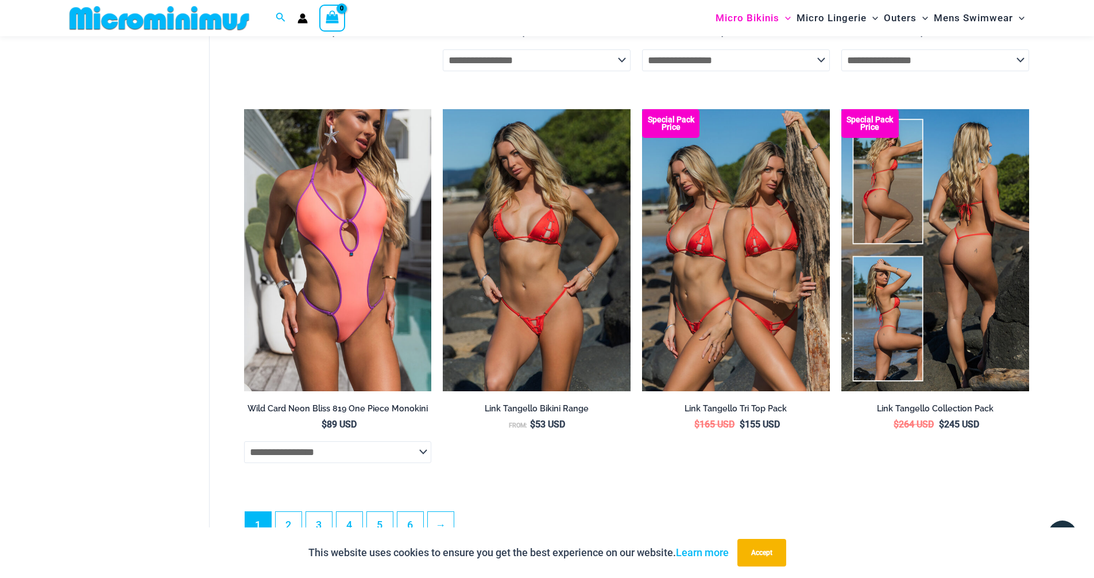
click at [941, 309] on img at bounding box center [935, 249] width 188 height 281
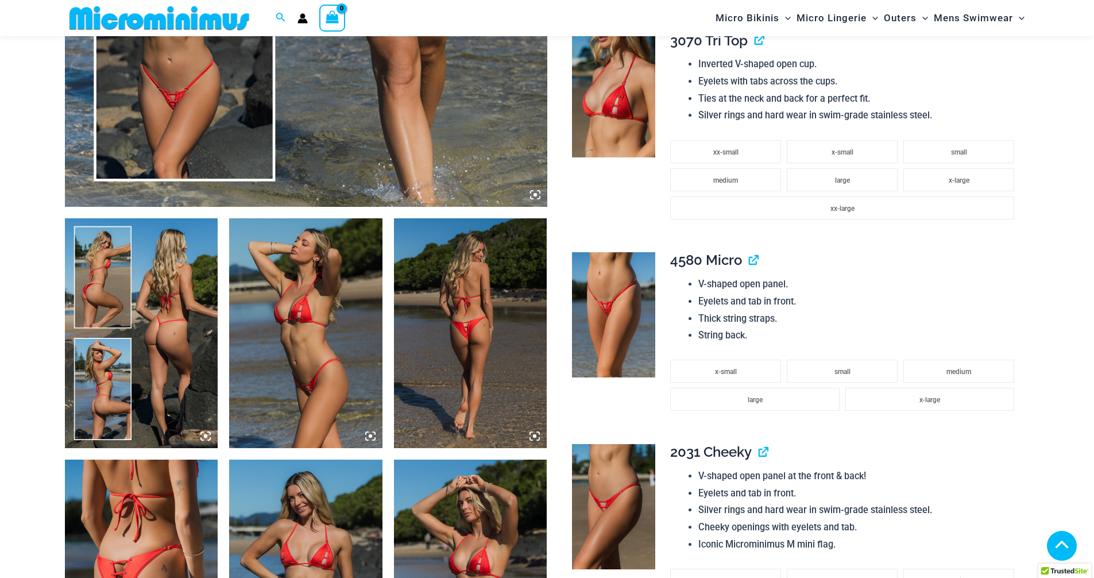
scroll to position [736, 0]
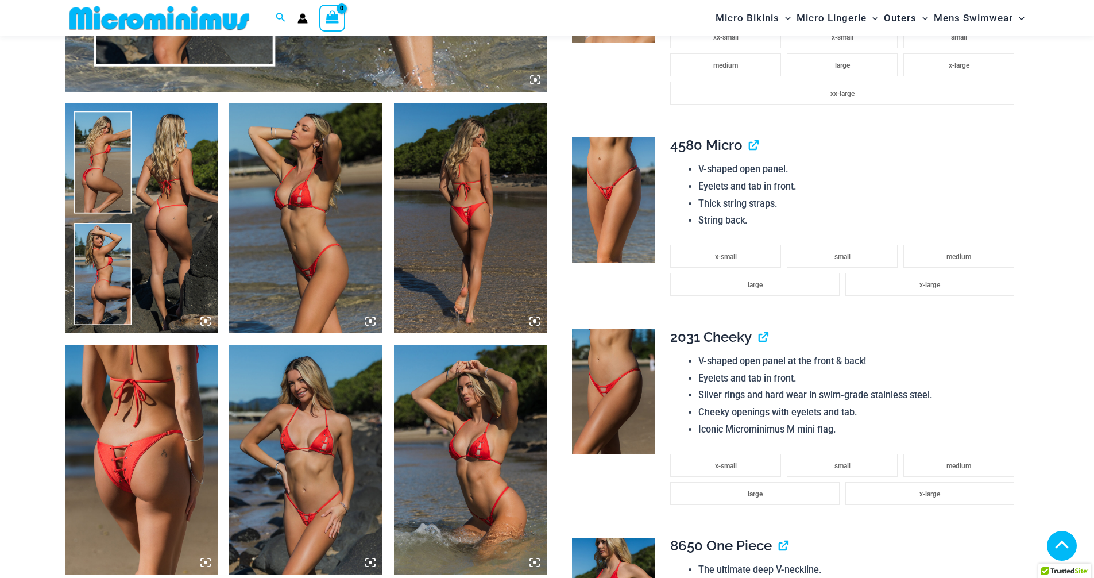
click at [207, 319] on icon at bounding box center [205, 321] width 10 height 10
click at [205, 319] on icon at bounding box center [205, 321] width 10 height 10
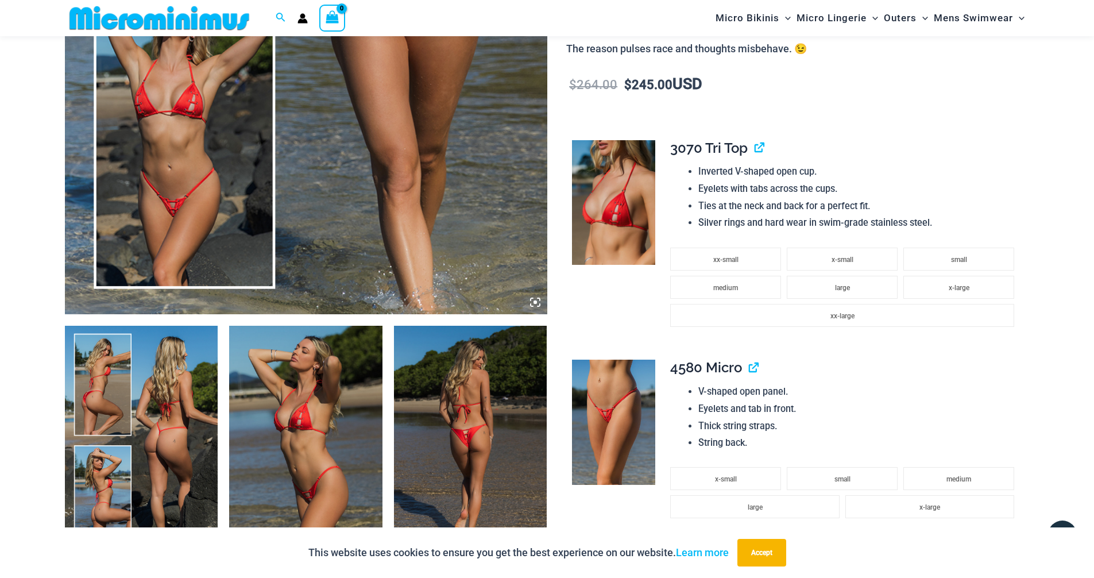
scroll to position [679, 0]
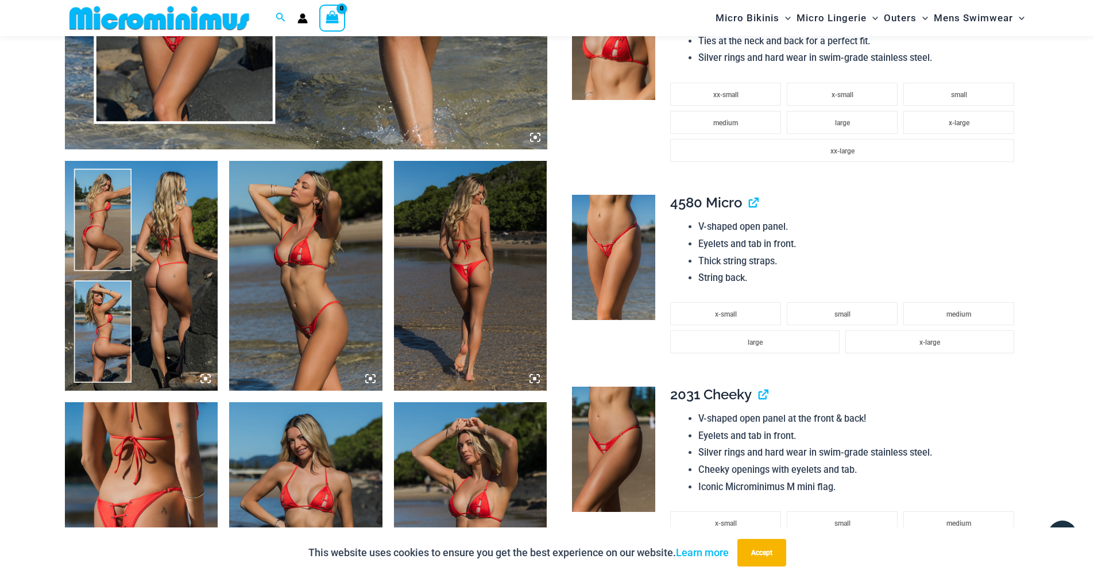
click at [206, 375] on icon at bounding box center [205, 378] width 10 height 10
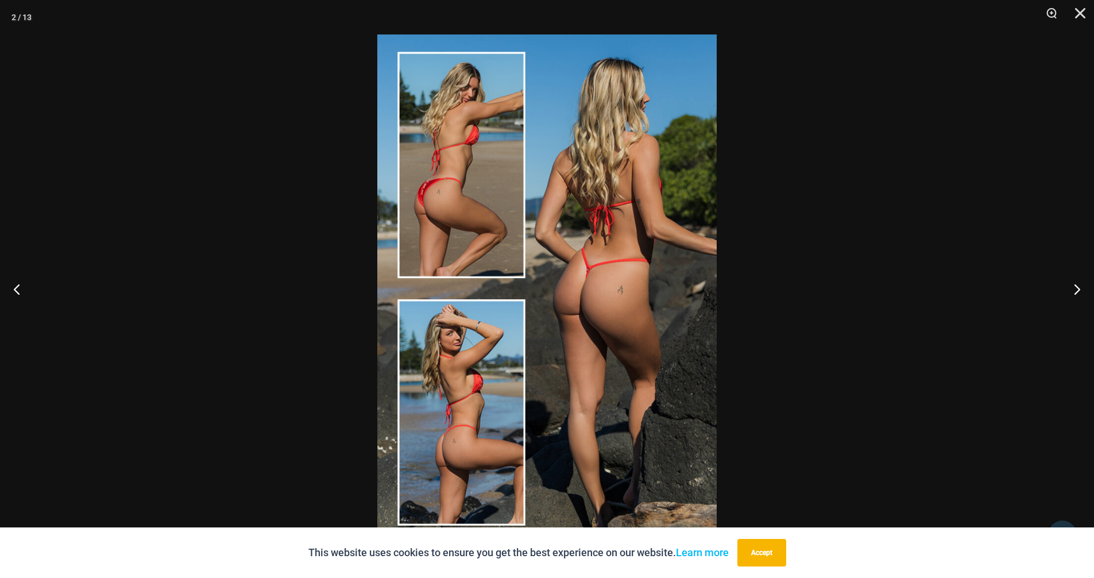
click at [626, 267] on img at bounding box center [546, 288] width 339 height 509
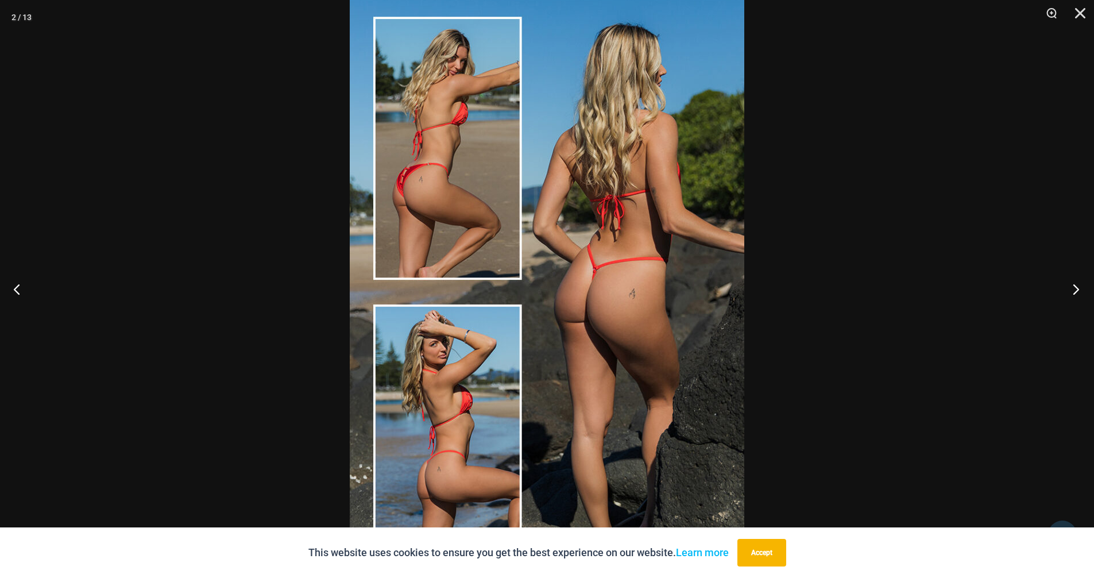
click at [1077, 284] on button "Next" at bounding box center [1072, 288] width 43 height 57
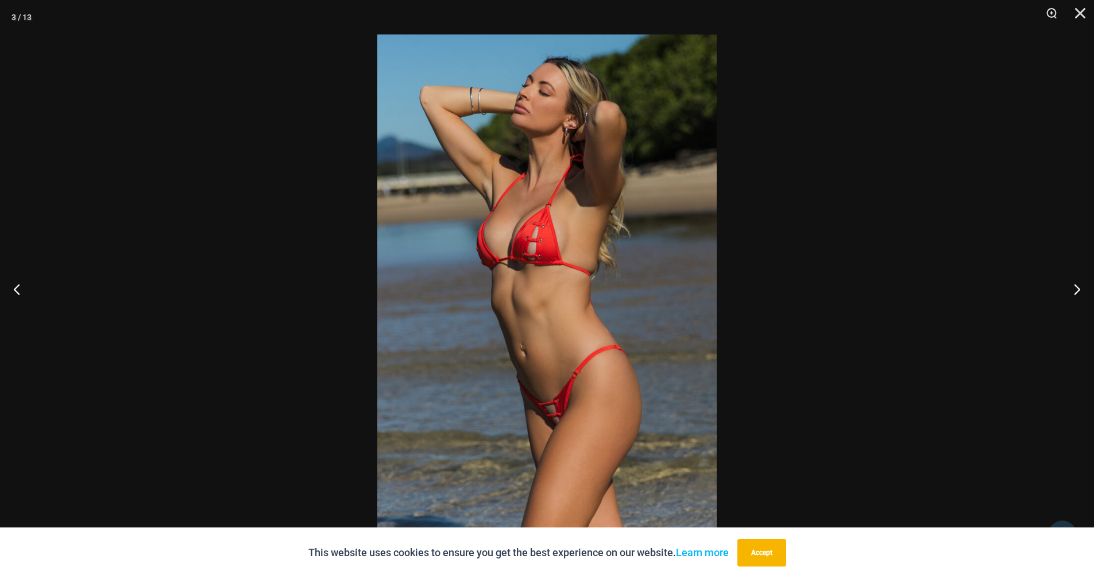
click at [637, 327] on img at bounding box center [546, 288] width 339 height 509
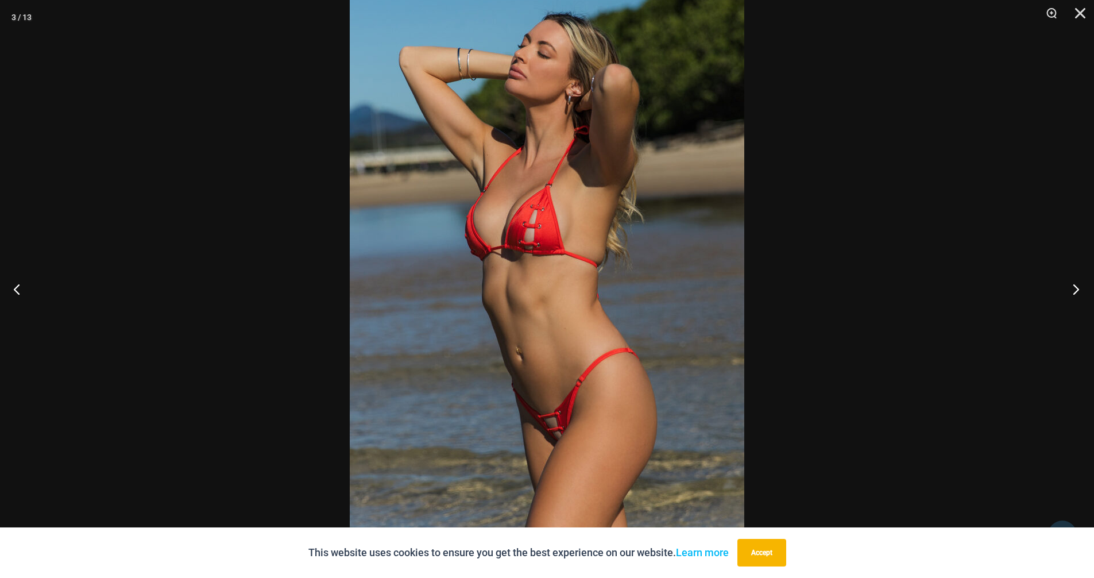
click at [1070, 288] on button "Next" at bounding box center [1072, 288] width 43 height 57
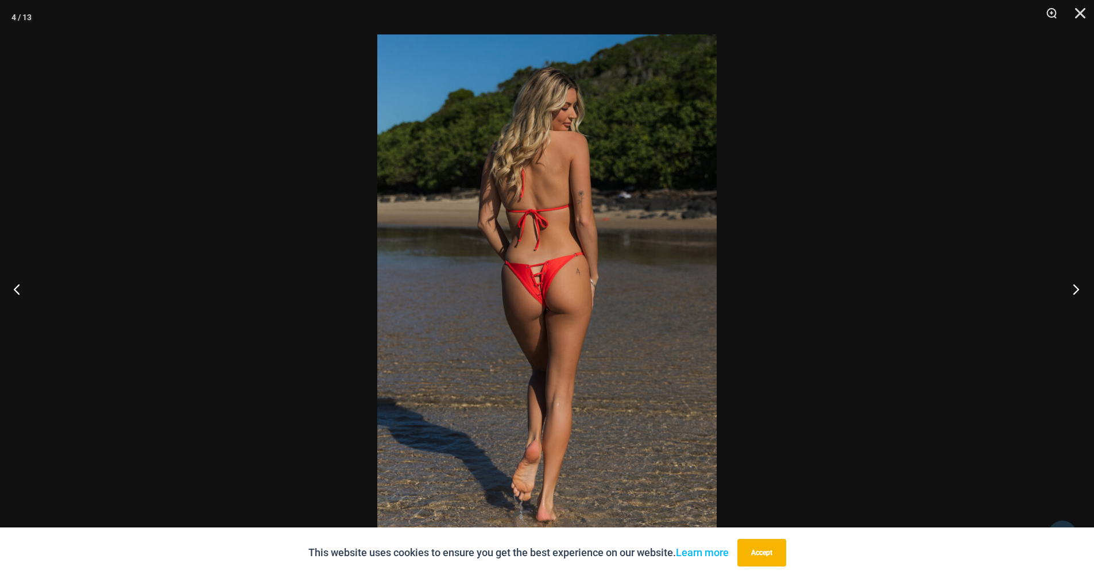
click at [1070, 288] on button "Next" at bounding box center [1072, 288] width 43 height 57
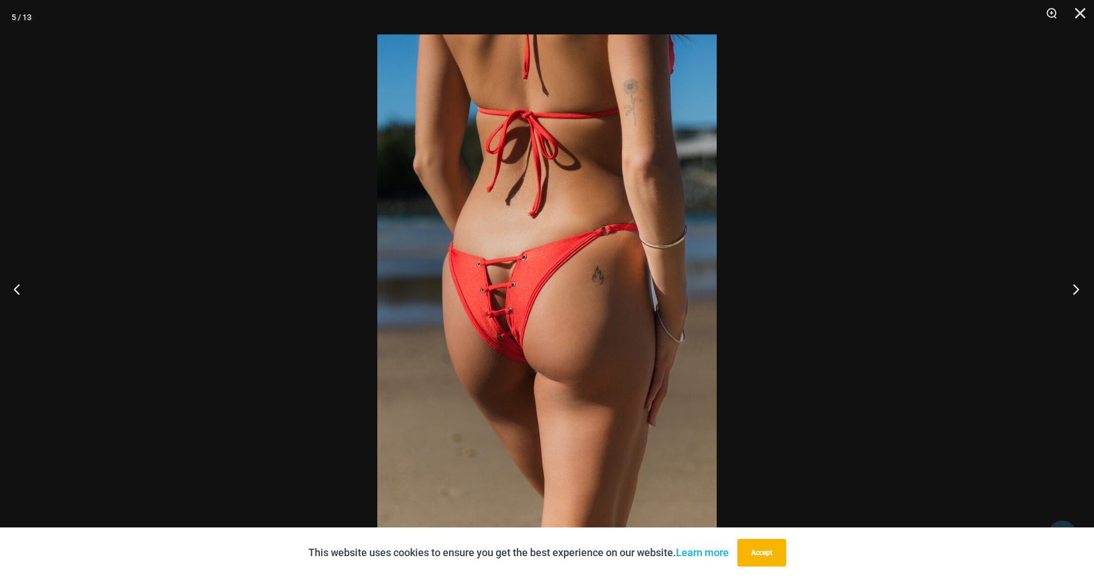
click at [1070, 288] on button "Next" at bounding box center [1072, 288] width 43 height 57
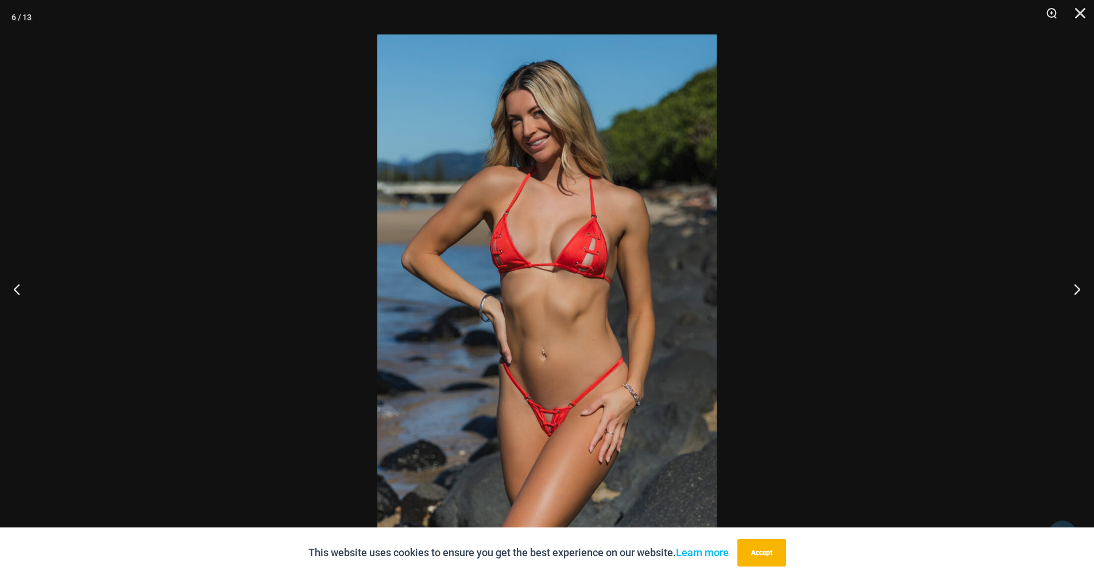
click at [609, 297] on img at bounding box center [546, 288] width 339 height 509
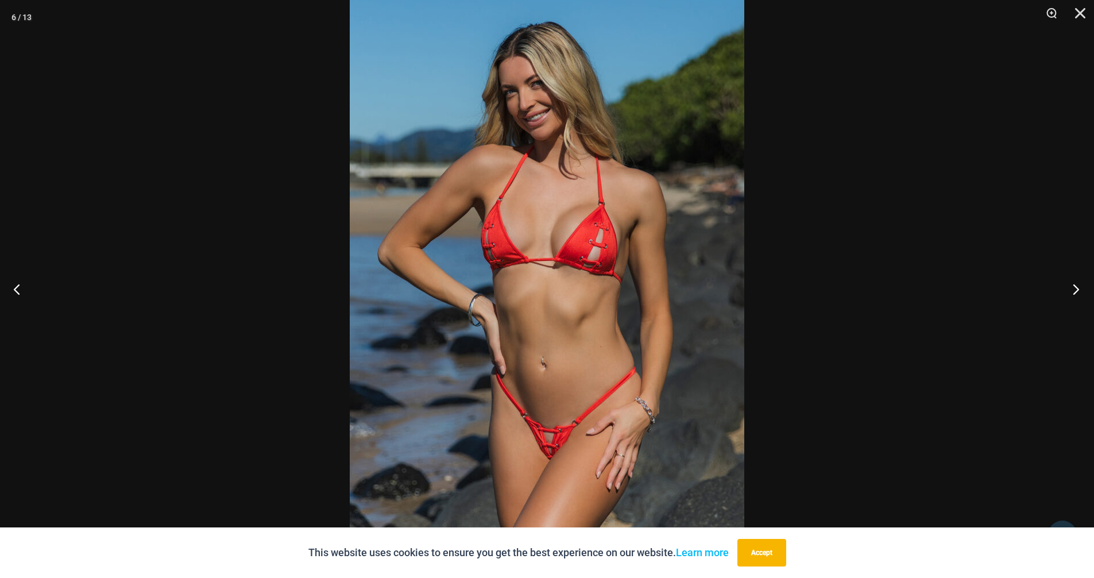
click at [1074, 285] on button "Next" at bounding box center [1072, 288] width 43 height 57
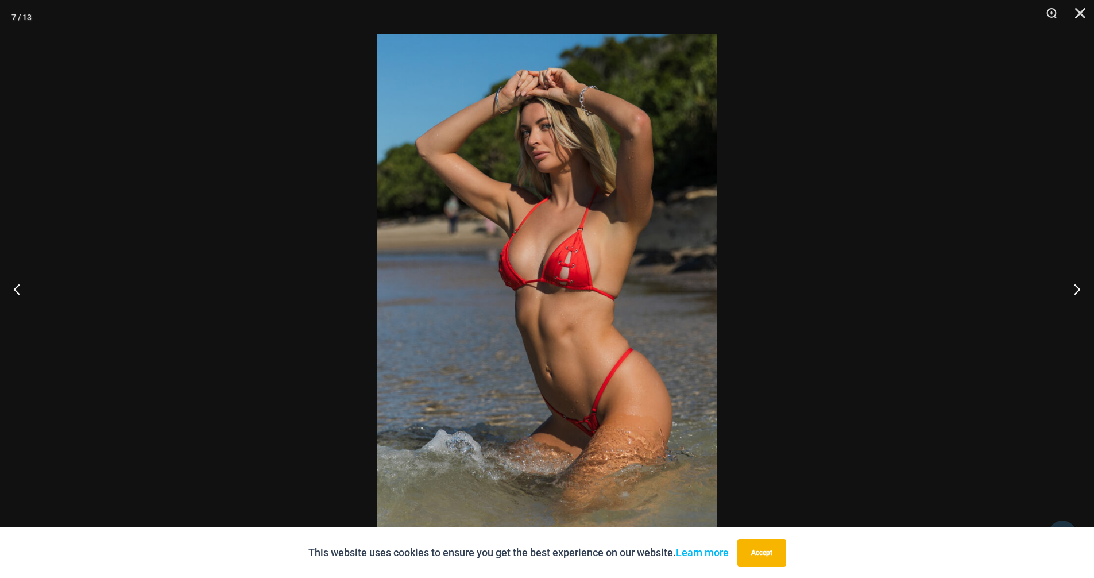
click at [629, 312] on img at bounding box center [546, 288] width 339 height 509
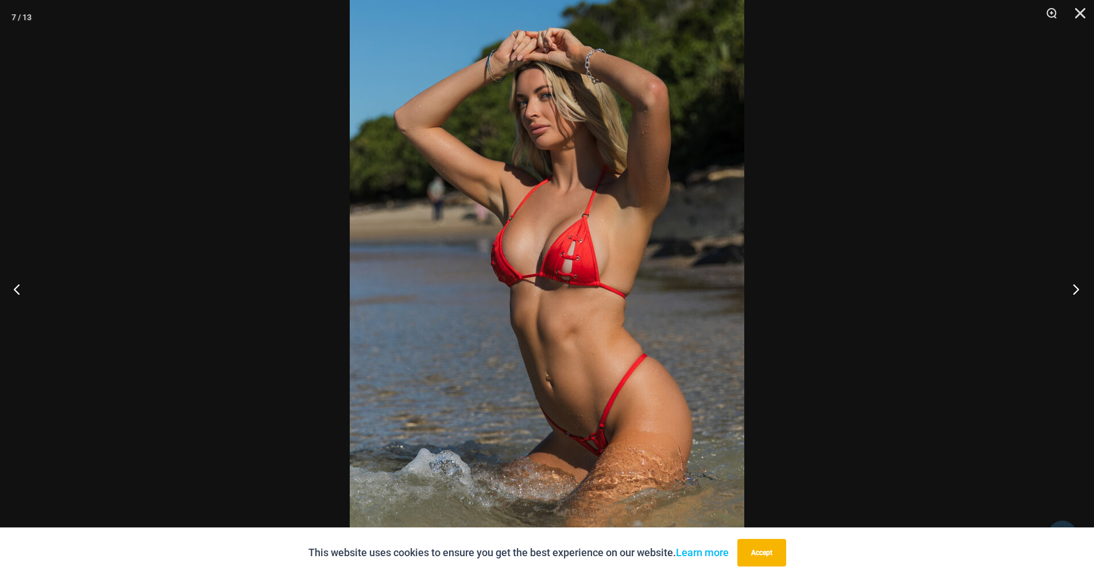
click at [1072, 290] on button "Next" at bounding box center [1072, 288] width 43 height 57
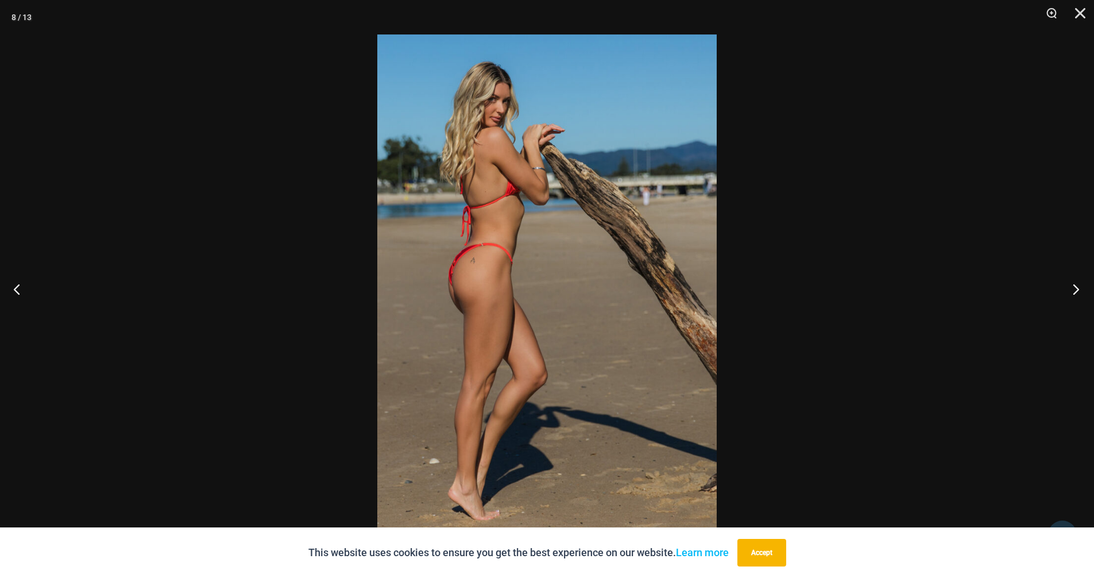
click at [1072, 290] on button "Next" at bounding box center [1072, 288] width 43 height 57
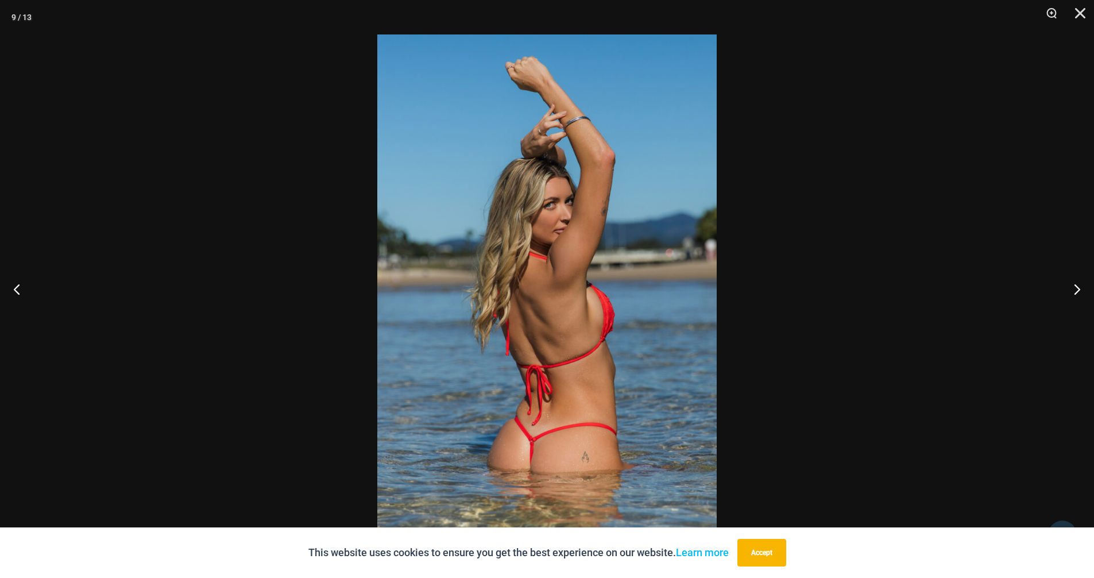
click at [673, 287] on img at bounding box center [546, 288] width 339 height 509
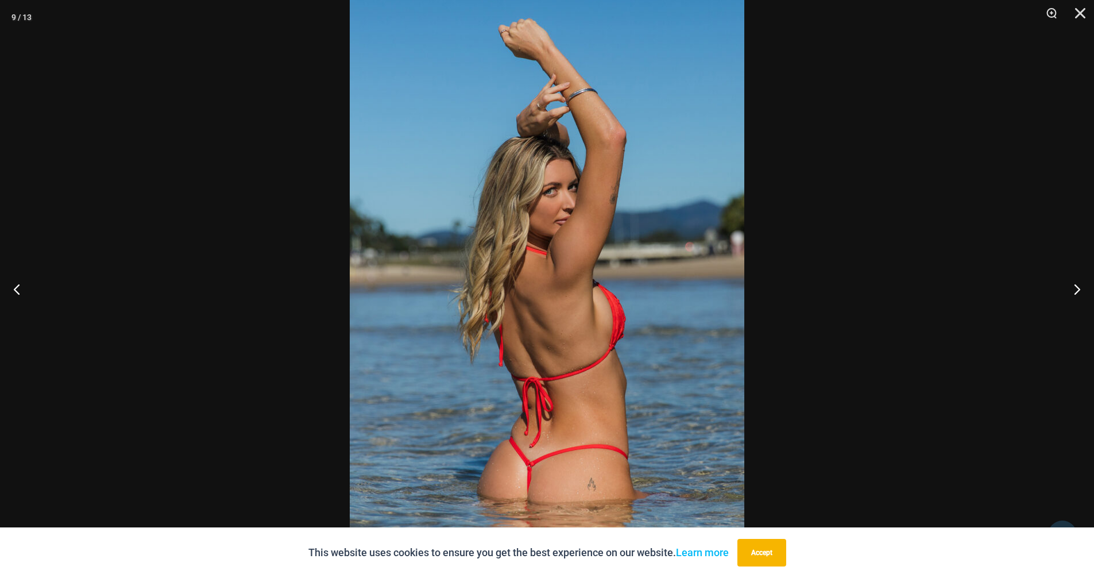
click at [661, 296] on img at bounding box center [547, 288] width 394 height 591
click at [1072, 293] on button "Next" at bounding box center [1072, 288] width 43 height 57
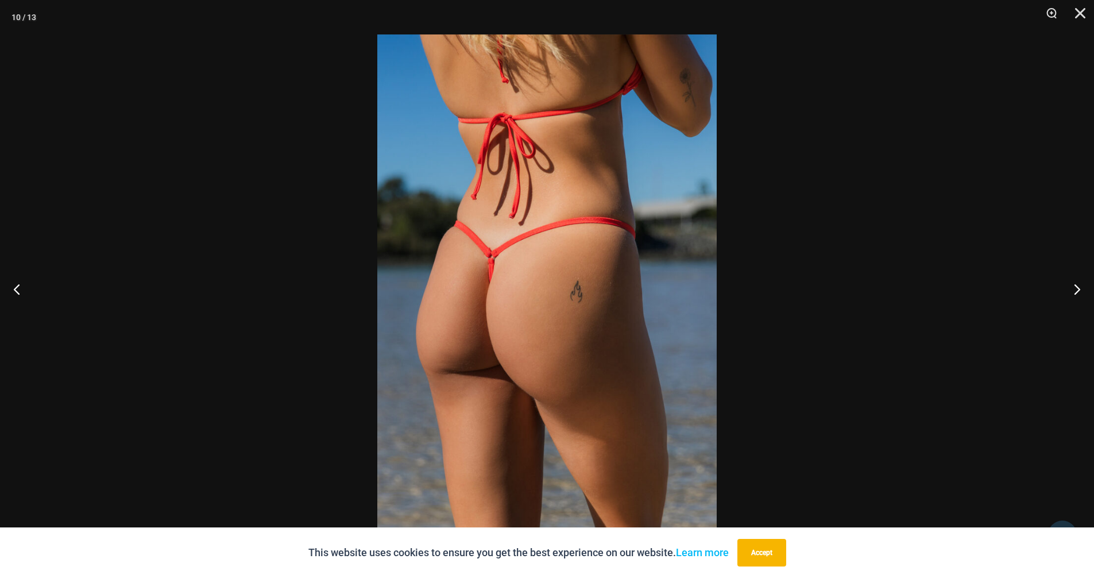
click at [586, 306] on img at bounding box center [546, 288] width 339 height 509
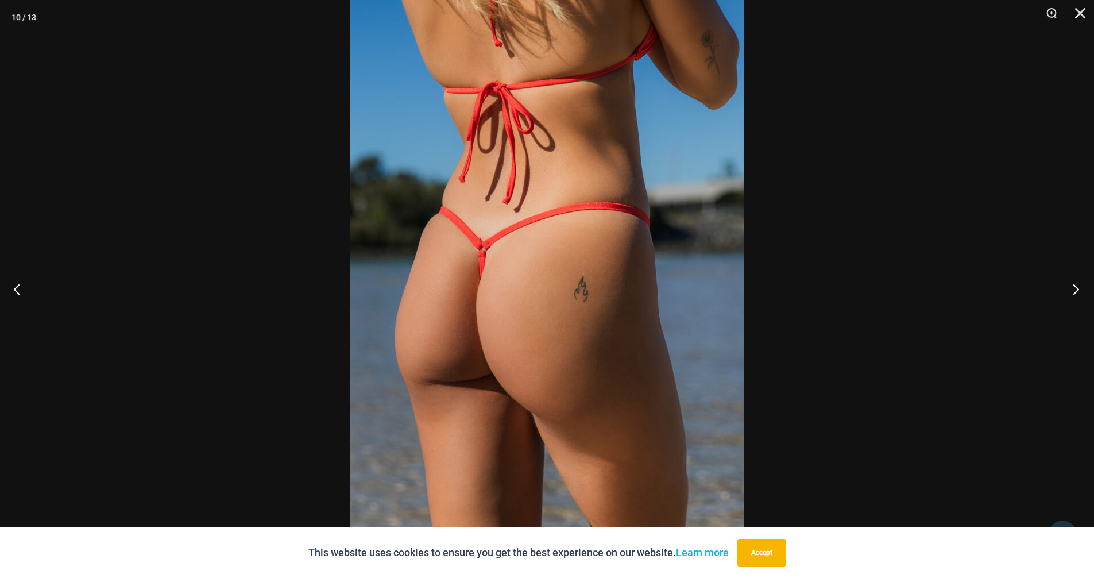
click at [1075, 295] on button "Next" at bounding box center [1072, 288] width 43 height 57
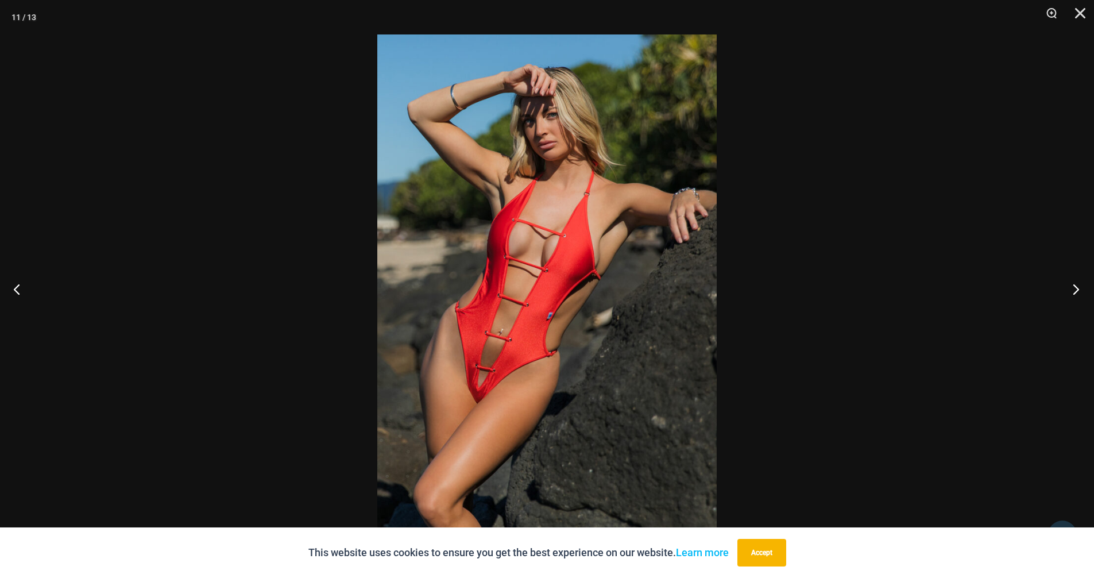
click at [1075, 295] on button "Next" at bounding box center [1072, 288] width 43 height 57
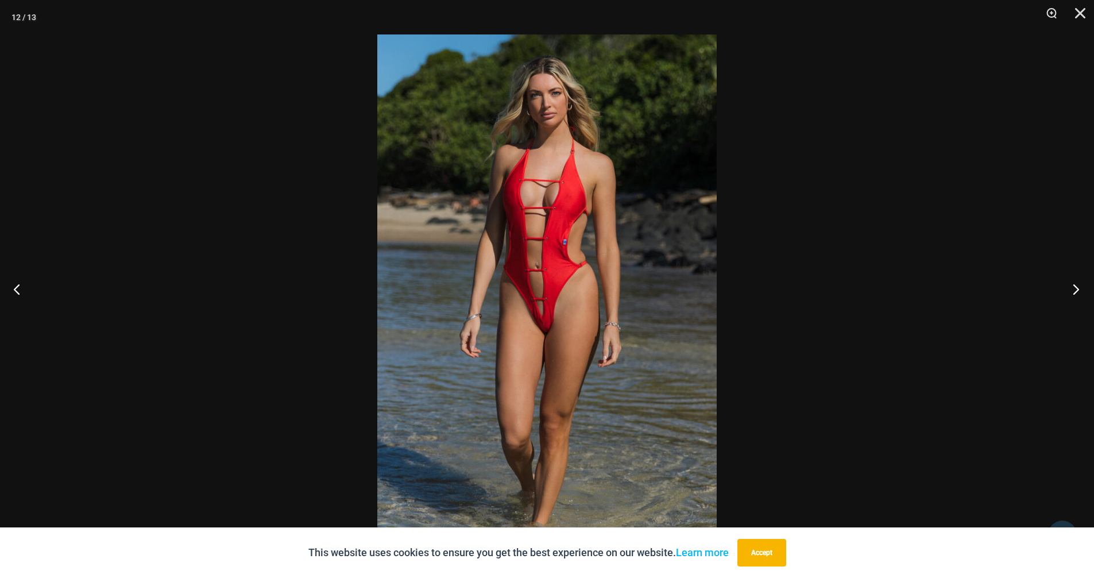
click at [1075, 295] on button "Next" at bounding box center [1072, 288] width 43 height 57
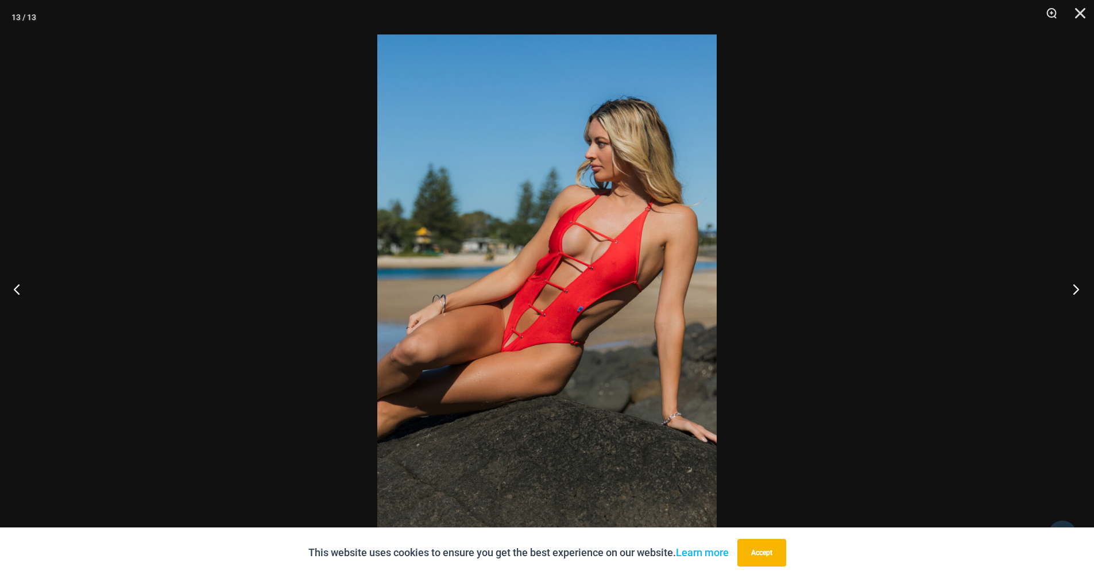
click at [1075, 295] on button "Next" at bounding box center [1072, 288] width 43 height 57
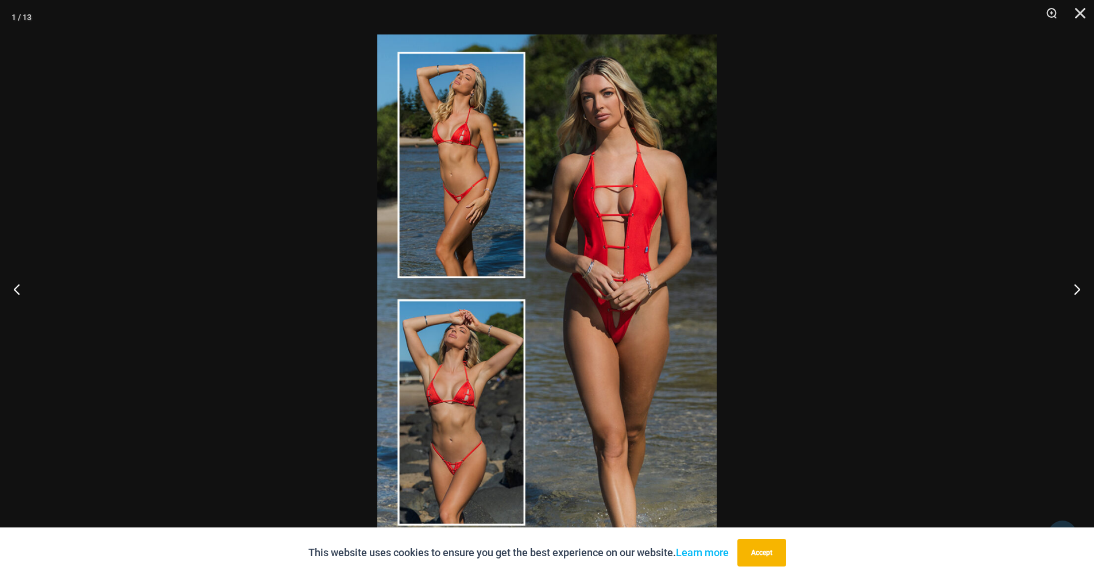
click at [571, 299] on img at bounding box center [546, 288] width 339 height 509
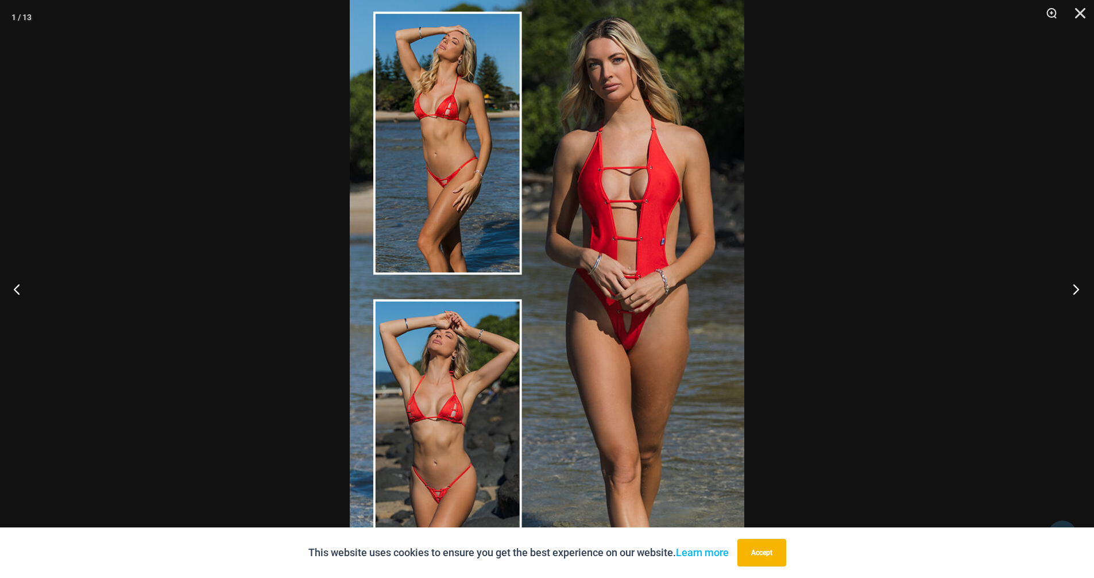
click at [1083, 289] on button "Next" at bounding box center [1072, 288] width 43 height 57
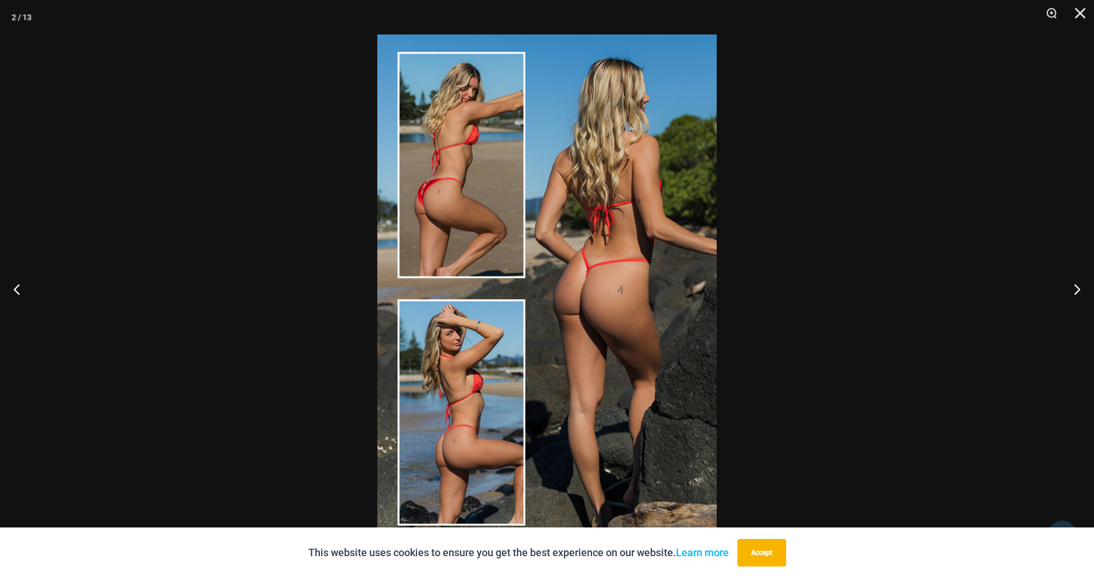
click at [536, 310] on img at bounding box center [546, 288] width 339 height 509
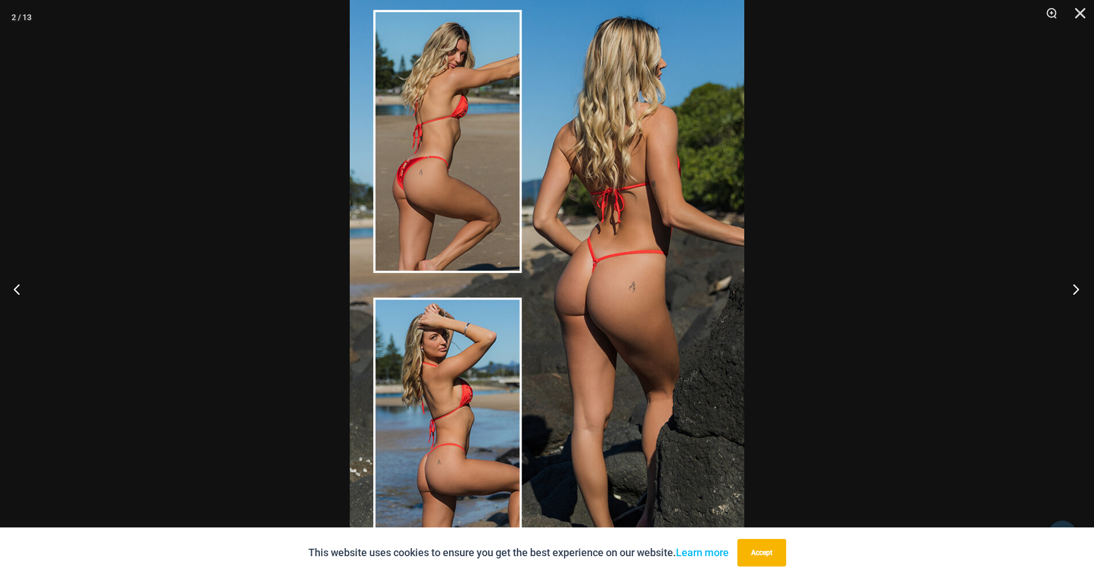
click at [1076, 284] on button "Next" at bounding box center [1072, 288] width 43 height 57
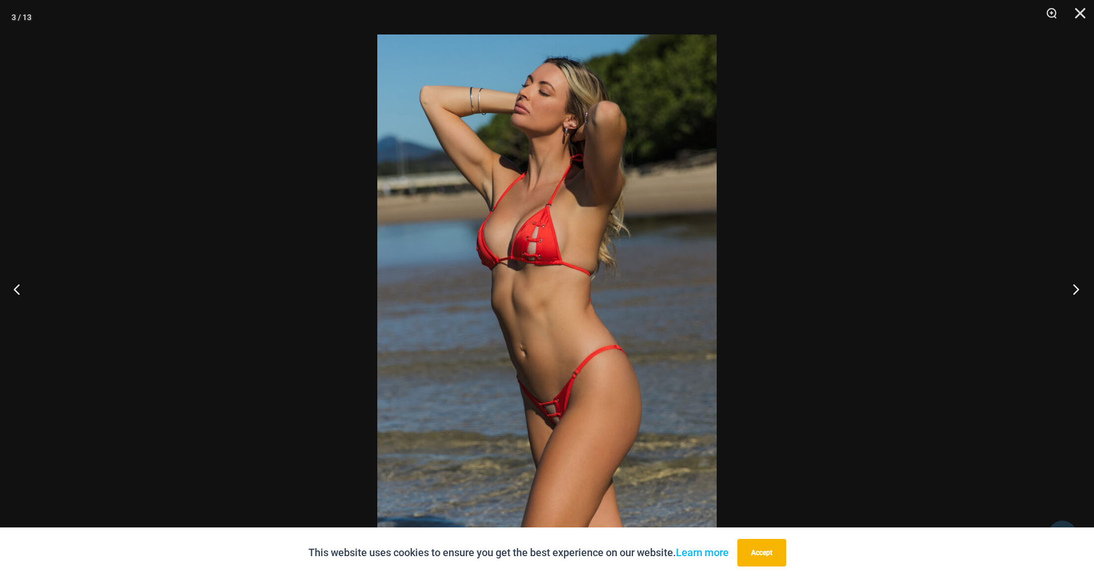
click at [1076, 284] on button "Next" at bounding box center [1072, 288] width 43 height 57
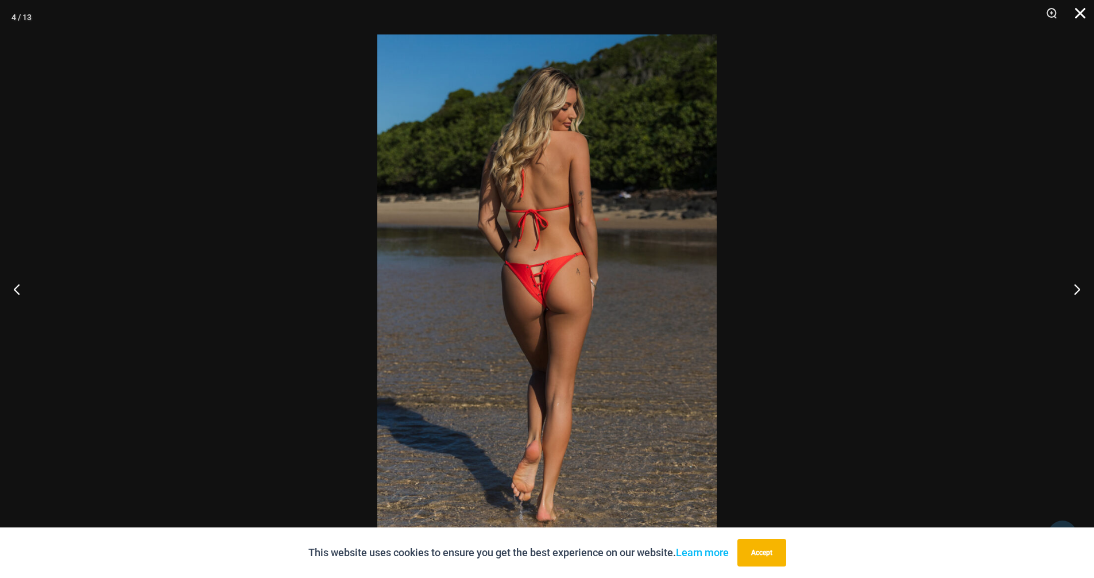
click at [1079, 20] on button "Close" at bounding box center [1076, 17] width 29 height 34
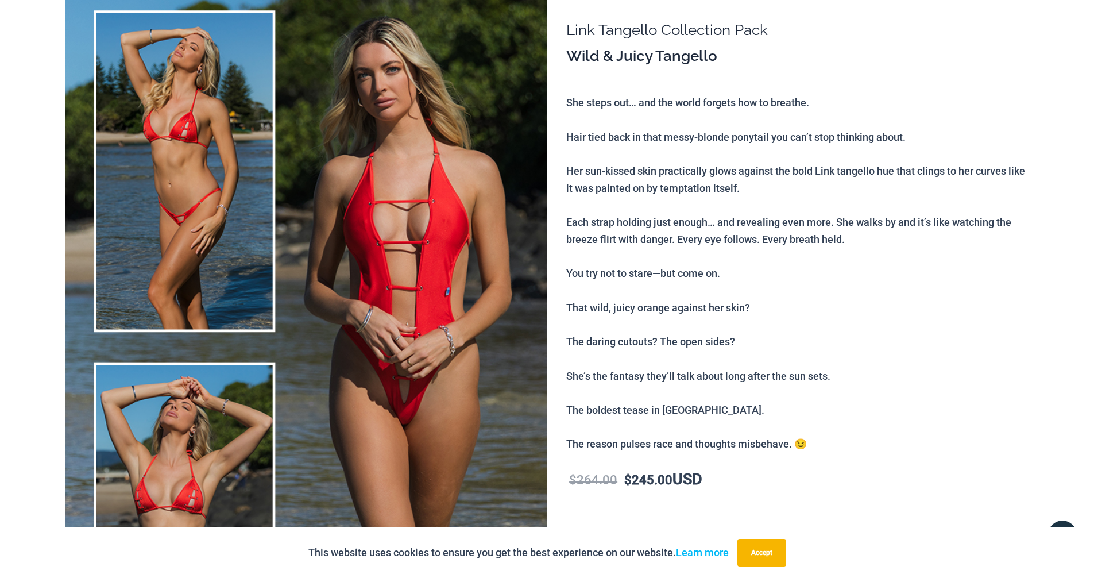
scroll to position [0, 0]
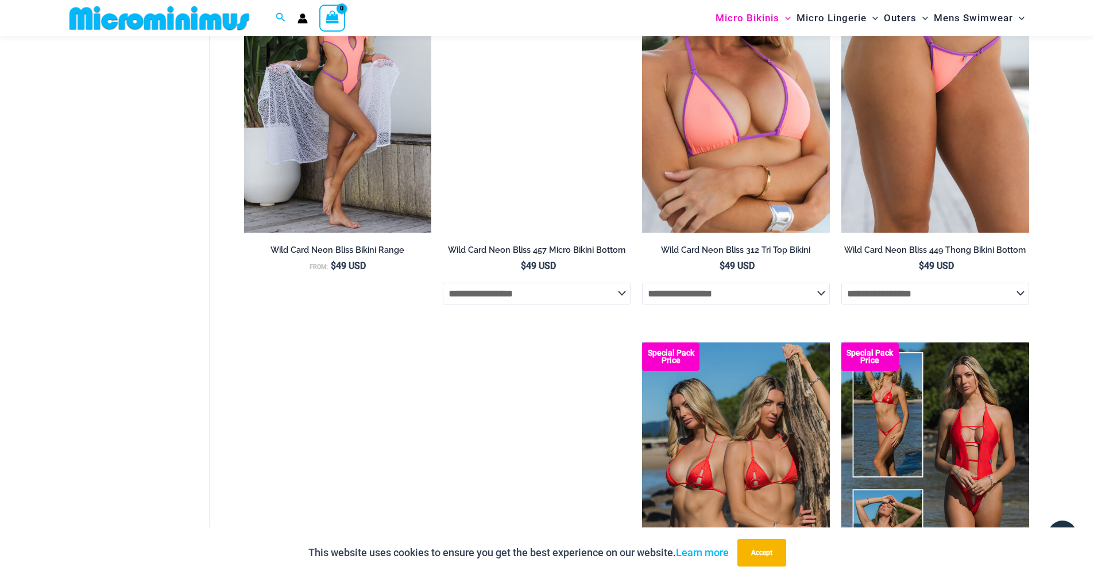
scroll to position [2691, 0]
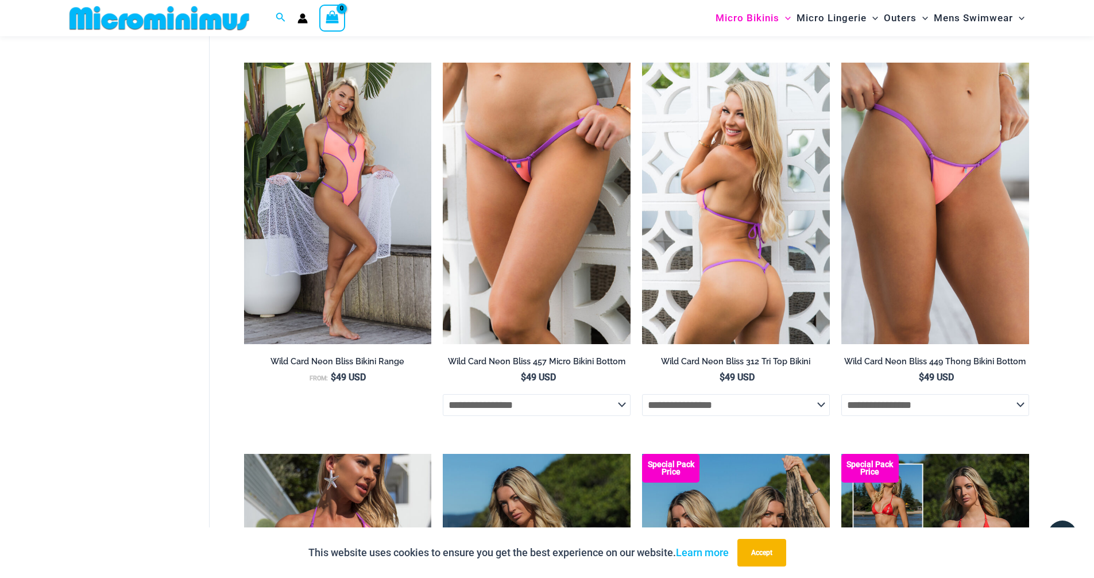
click at [768, 232] on img at bounding box center [736, 203] width 188 height 281
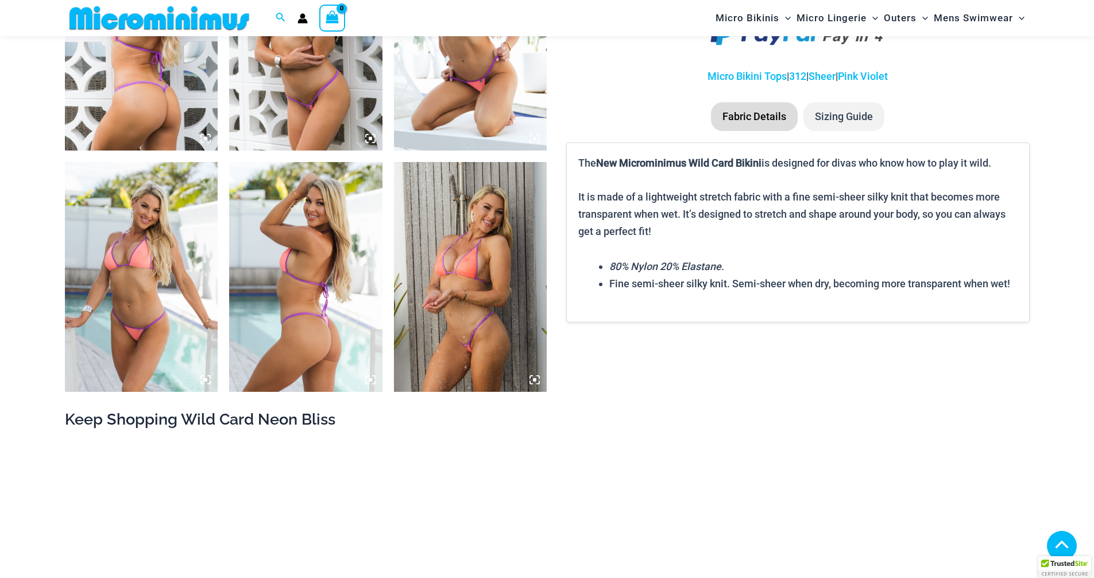
scroll to position [1253, 0]
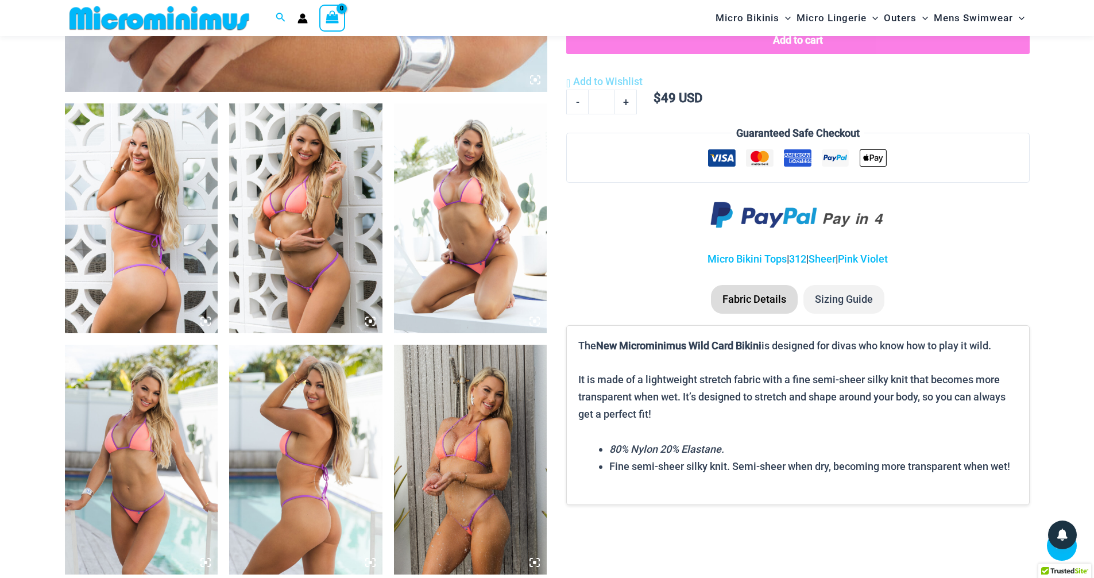
click at [203, 322] on icon at bounding box center [205, 321] width 10 height 10
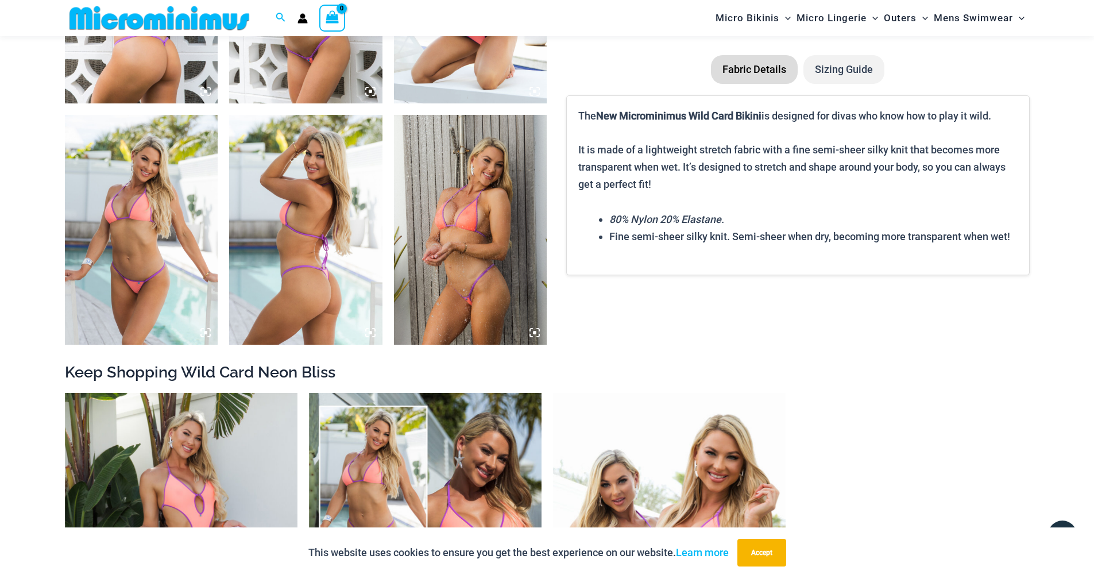
click at [368, 334] on icon at bounding box center [370, 332] width 10 height 10
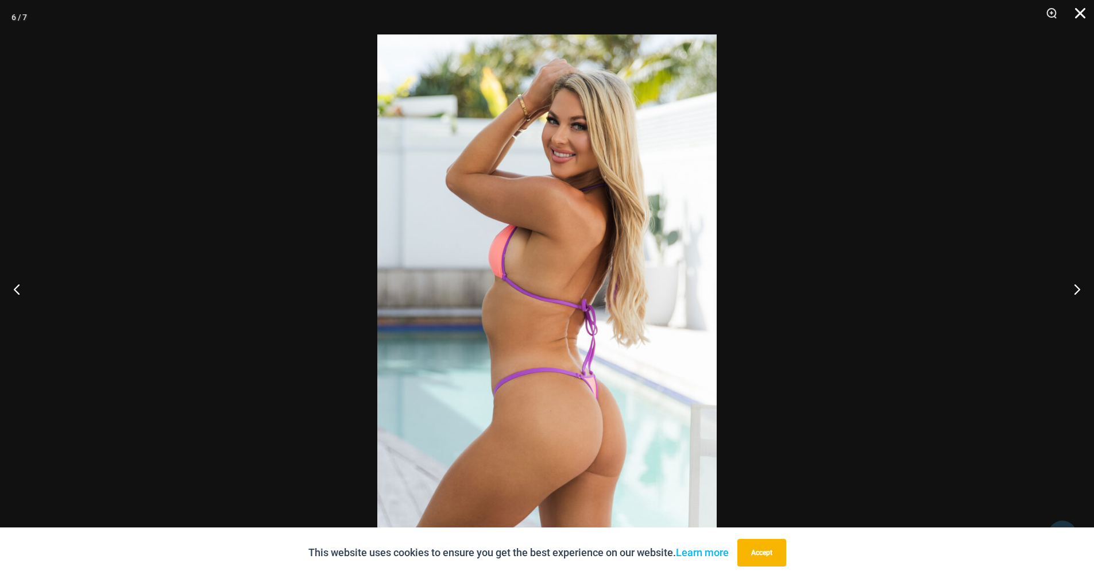
click at [1078, 9] on button "Close" at bounding box center [1076, 17] width 29 height 34
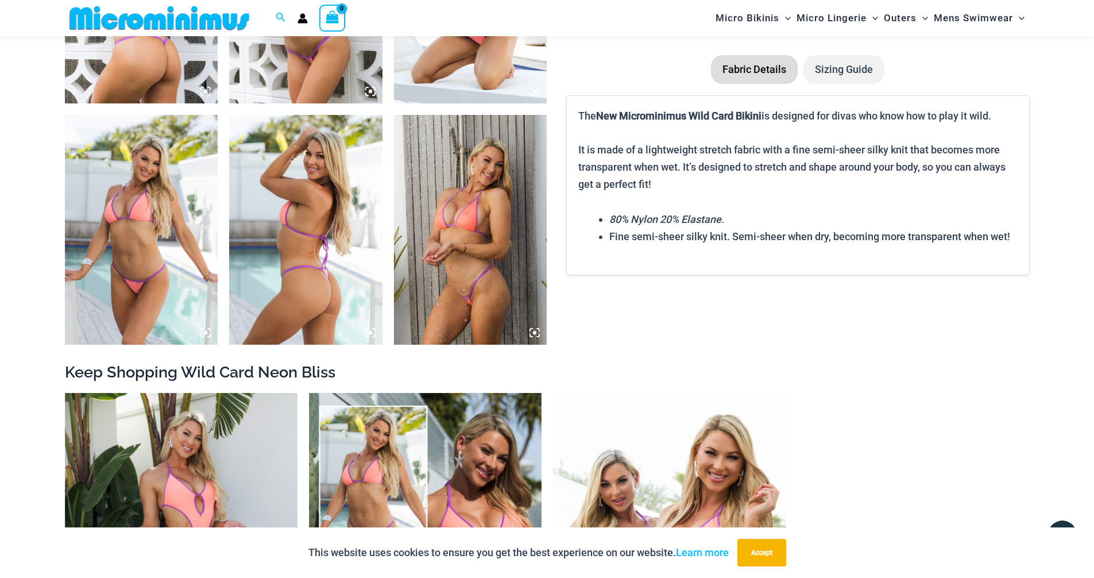
click at [204, 90] on icon at bounding box center [205, 91] width 10 height 10
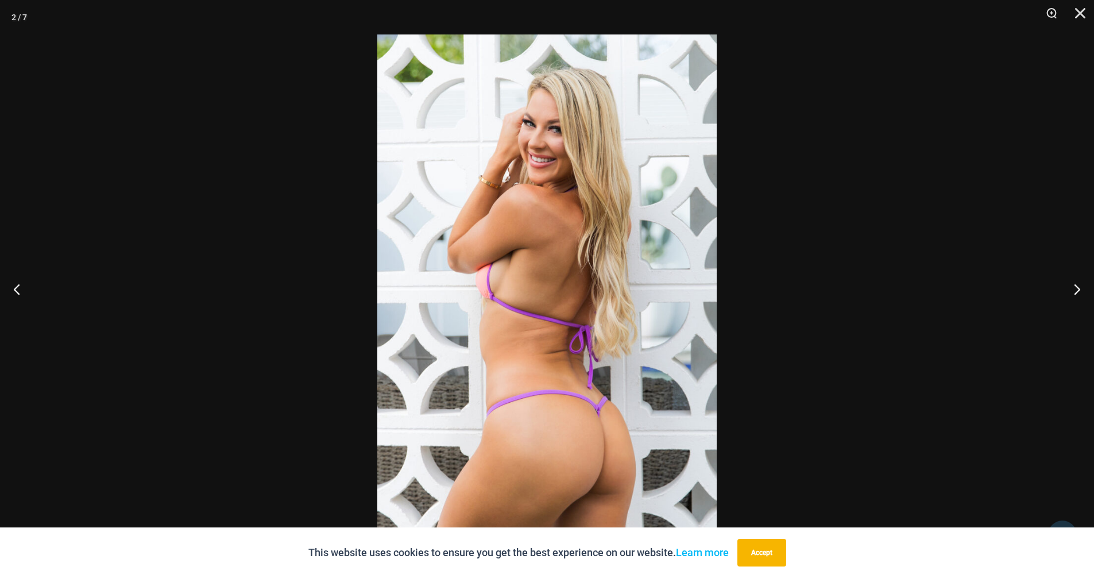
click at [650, 341] on img at bounding box center [546, 288] width 339 height 509
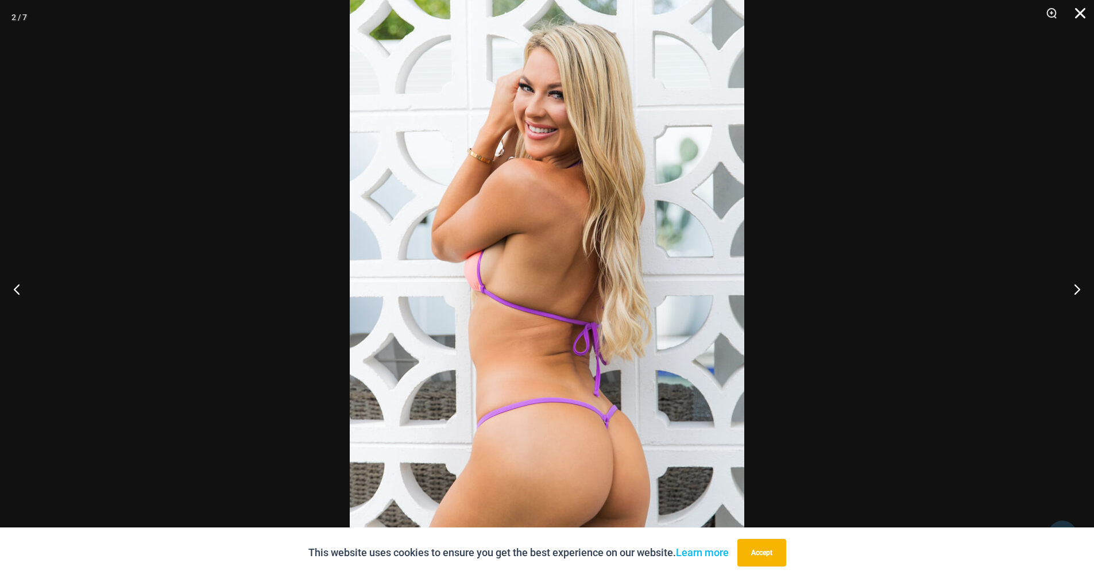
click at [1085, 11] on button "Close" at bounding box center [1076, 17] width 29 height 34
